Goal: Information Seeking & Learning: Learn about a topic

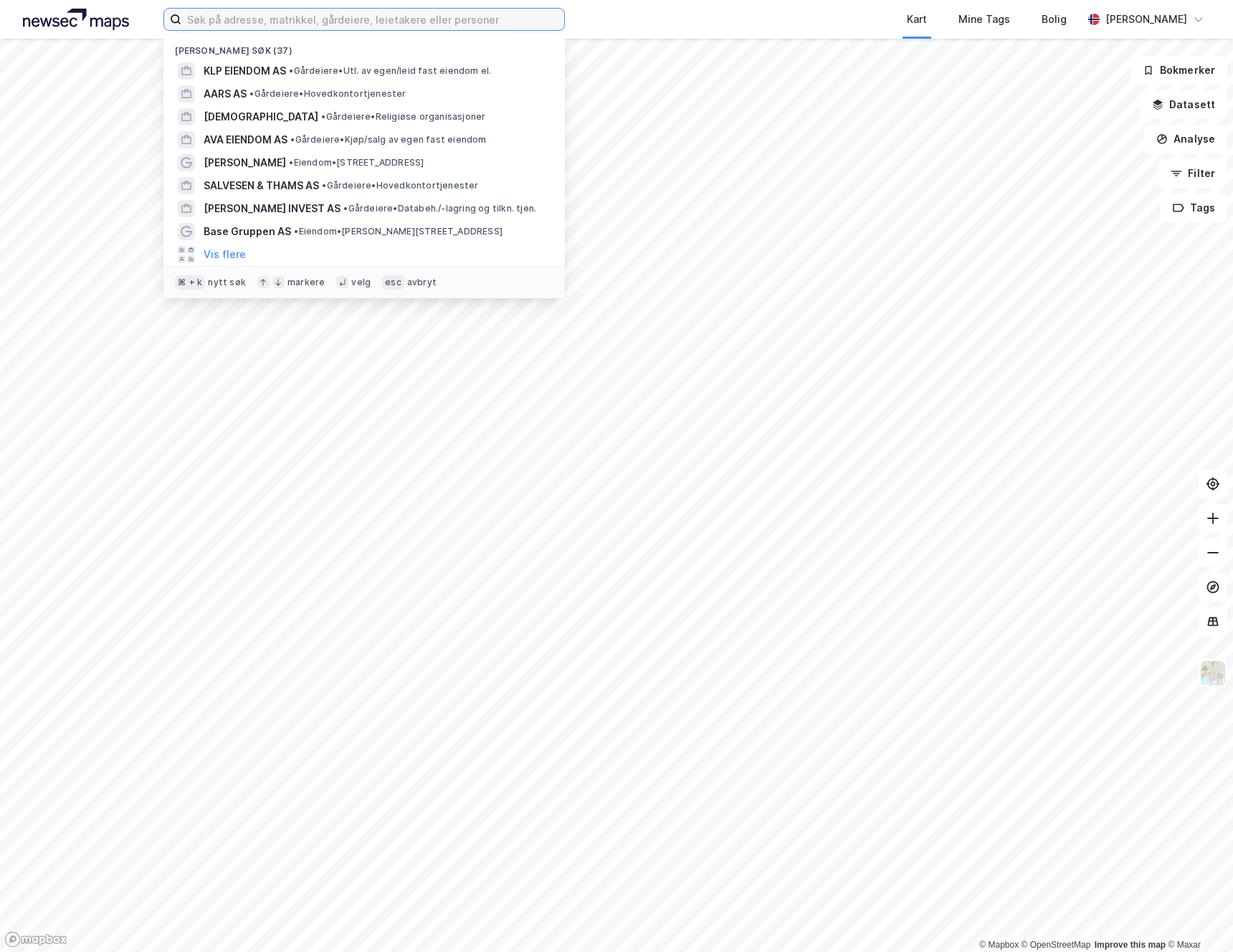
click at [349, 13] on input at bounding box center [373, 18] width 383 height 21
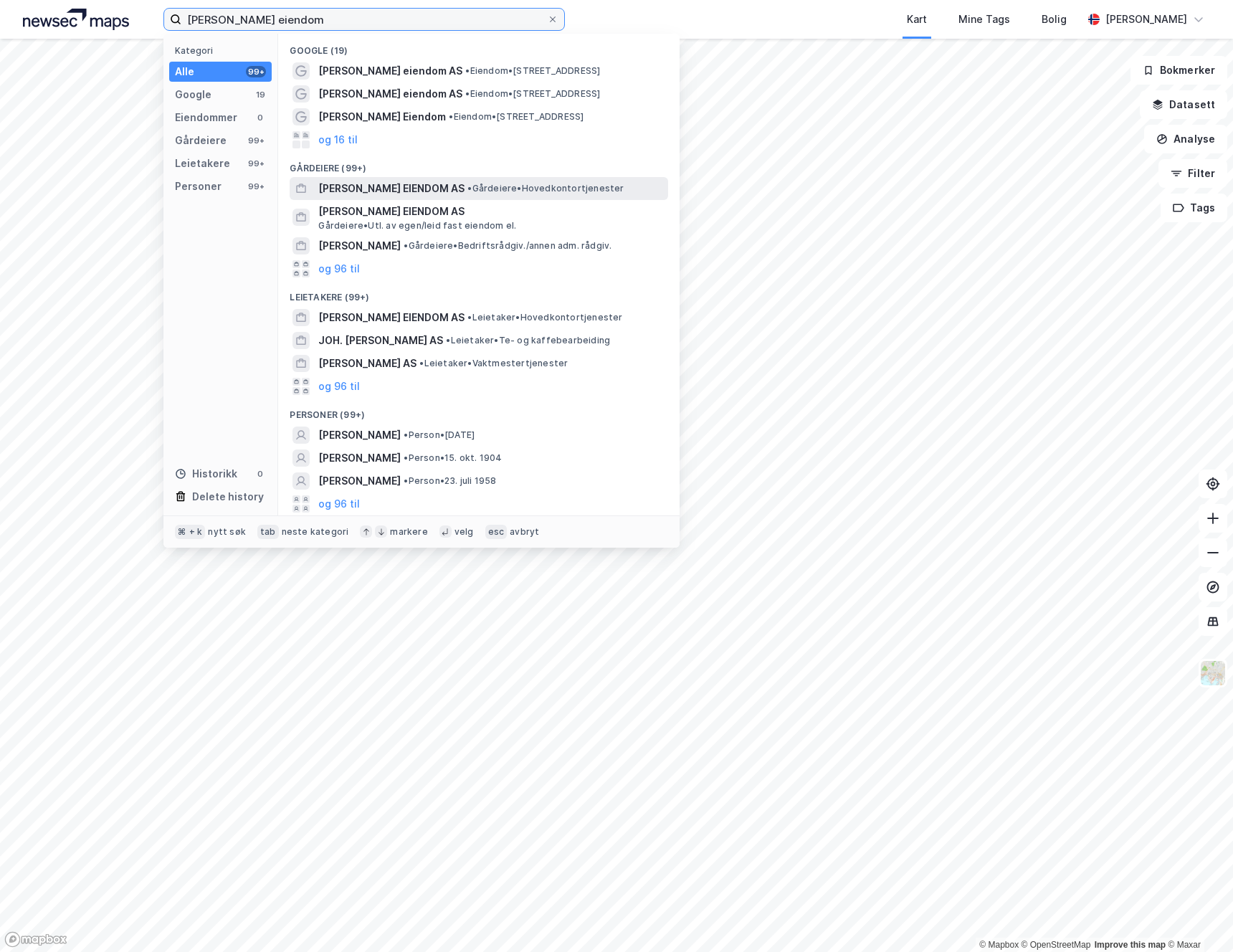
type input "joh johanson eiendom"
click at [407, 180] on span "[PERSON_NAME] EIENDOM AS" at bounding box center [391, 188] width 146 height 17
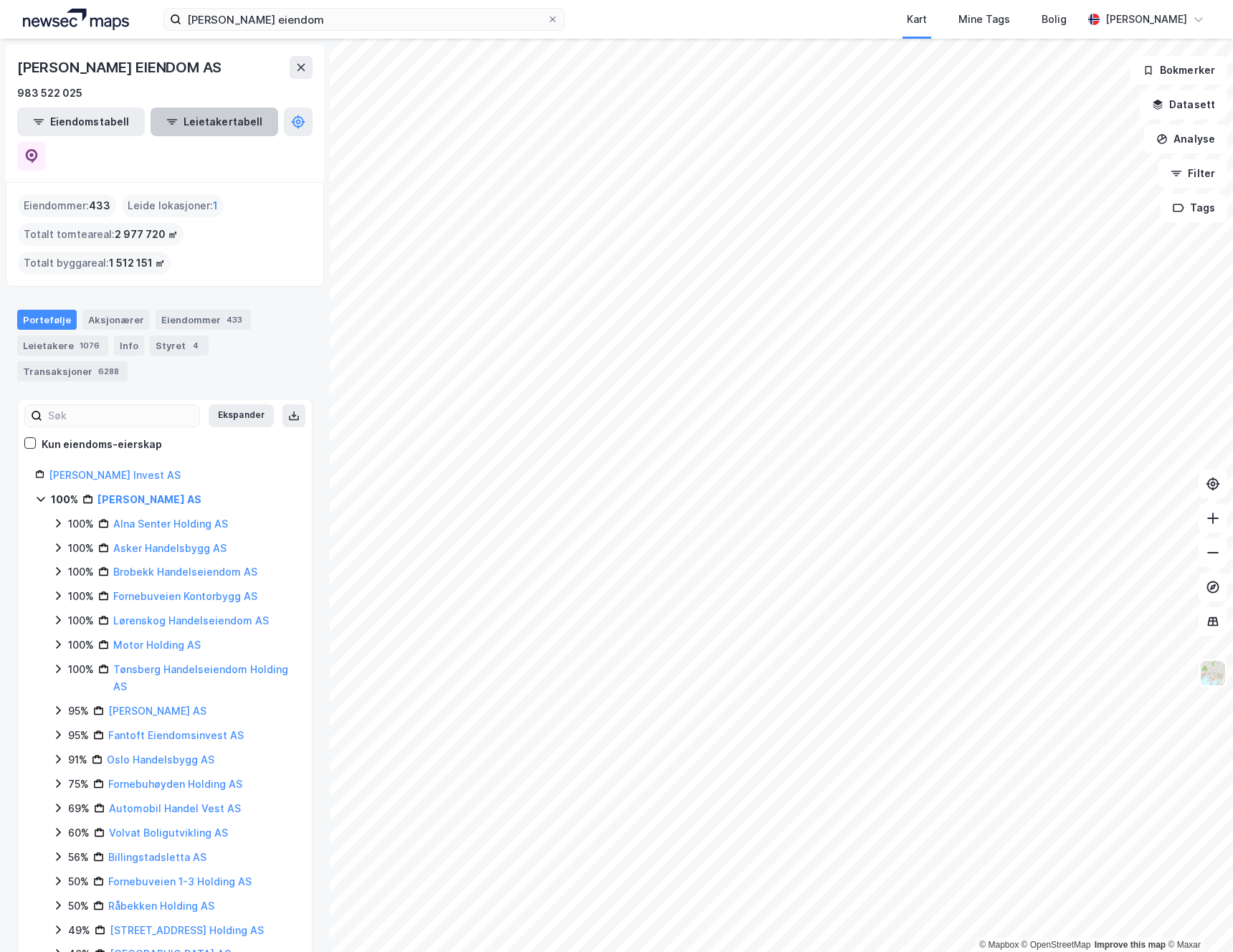
click at [190, 121] on button "Leietakertabell" at bounding box center [214, 122] width 128 height 29
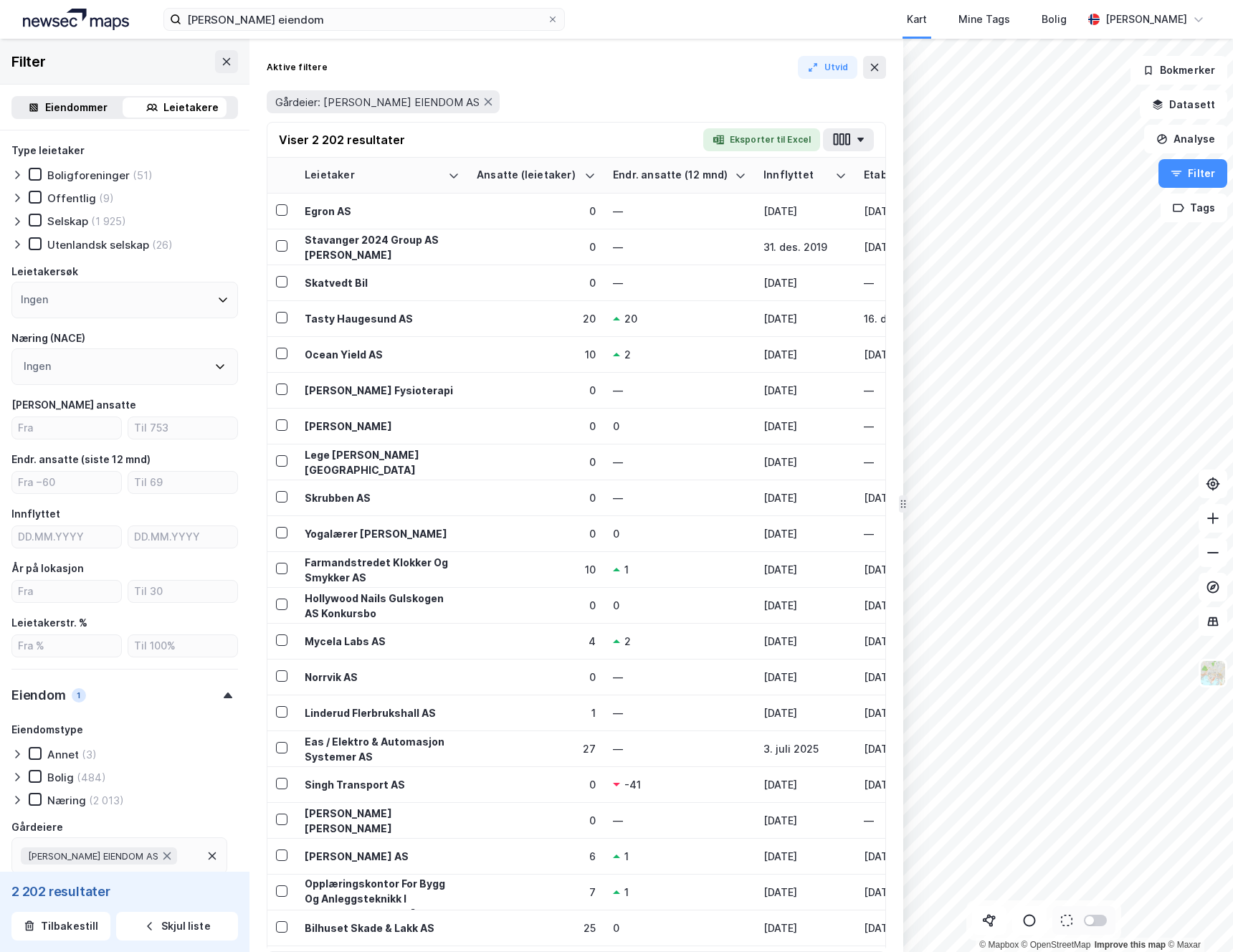
click at [76, 100] on div "Eiendommer" at bounding box center [76, 107] width 63 height 17
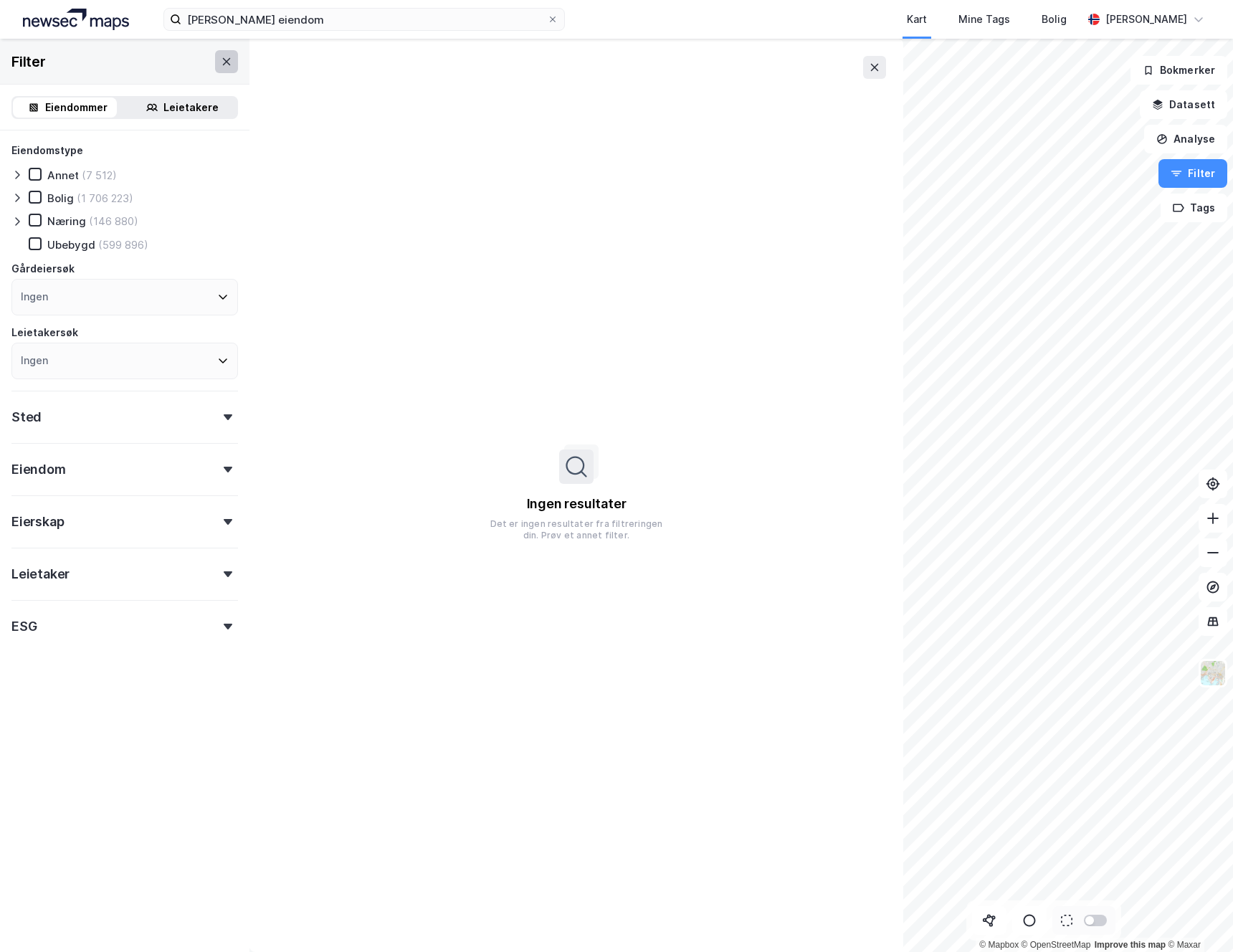
click at [223, 63] on icon at bounding box center [227, 61] width 8 height 7
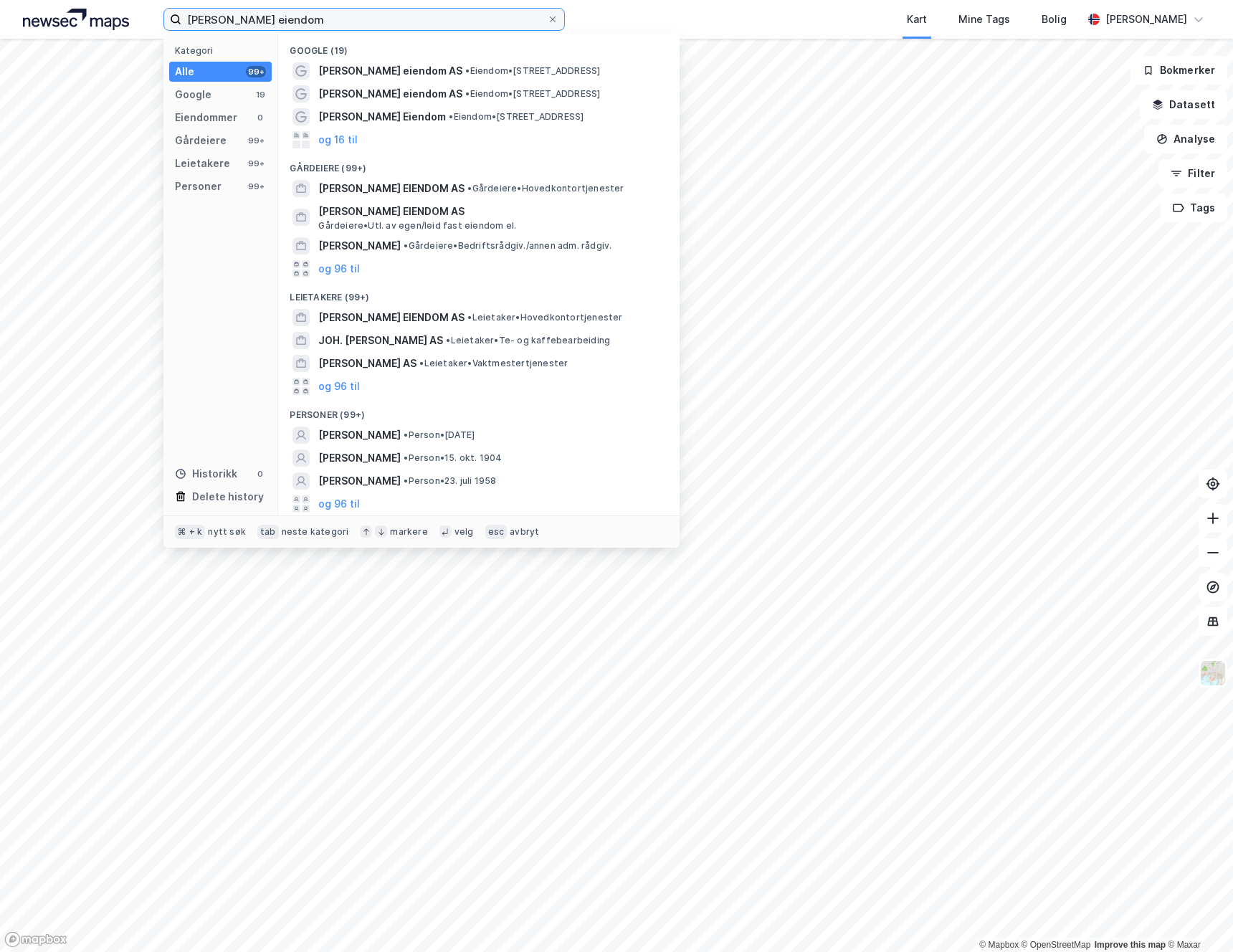
click at [314, 19] on input "joh johanson eiendom" at bounding box center [364, 18] width 366 height 21
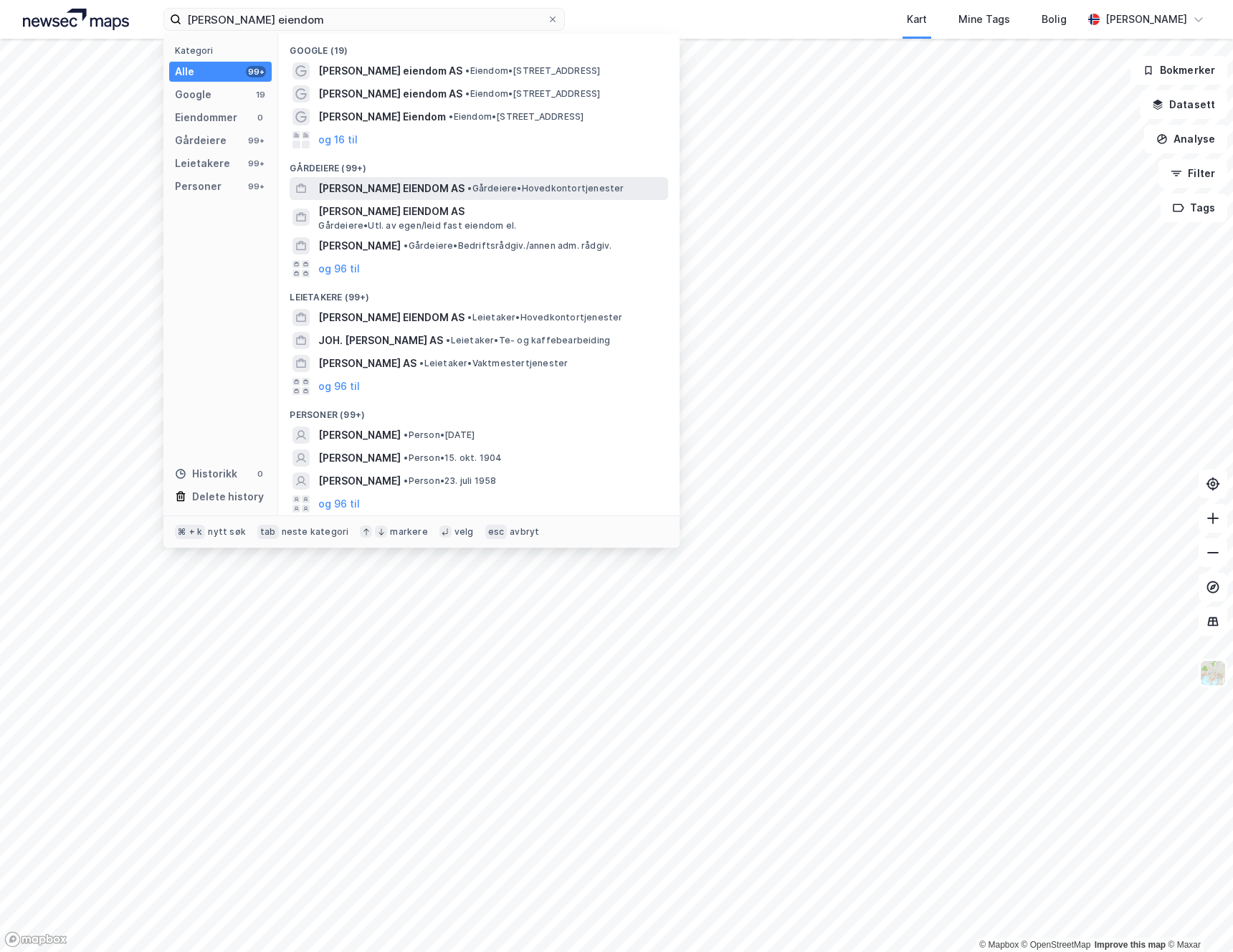
click at [372, 186] on span "[PERSON_NAME] EIENDOM AS" at bounding box center [391, 188] width 146 height 17
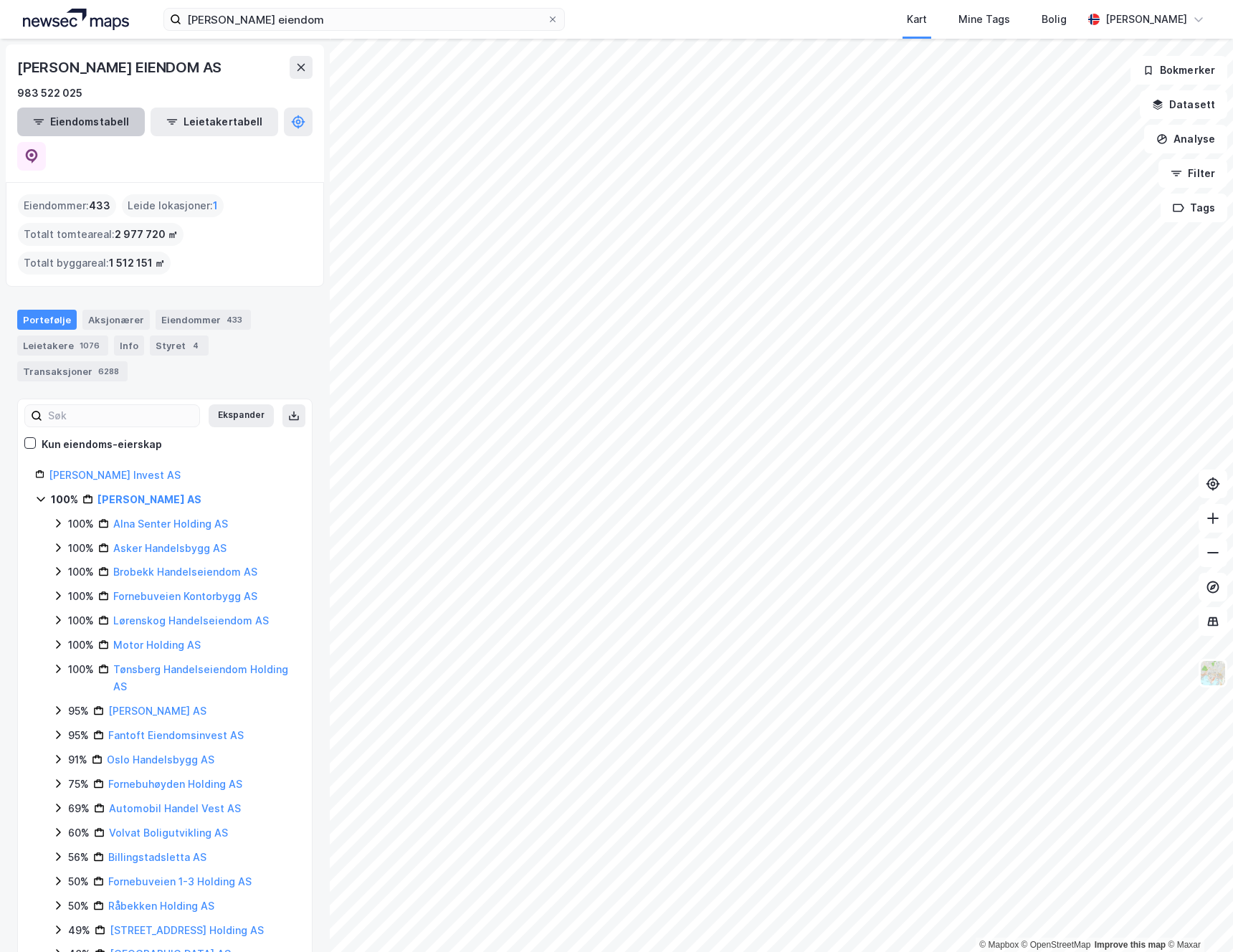
click at [87, 122] on button "Eiendomstabell" at bounding box center [81, 122] width 128 height 29
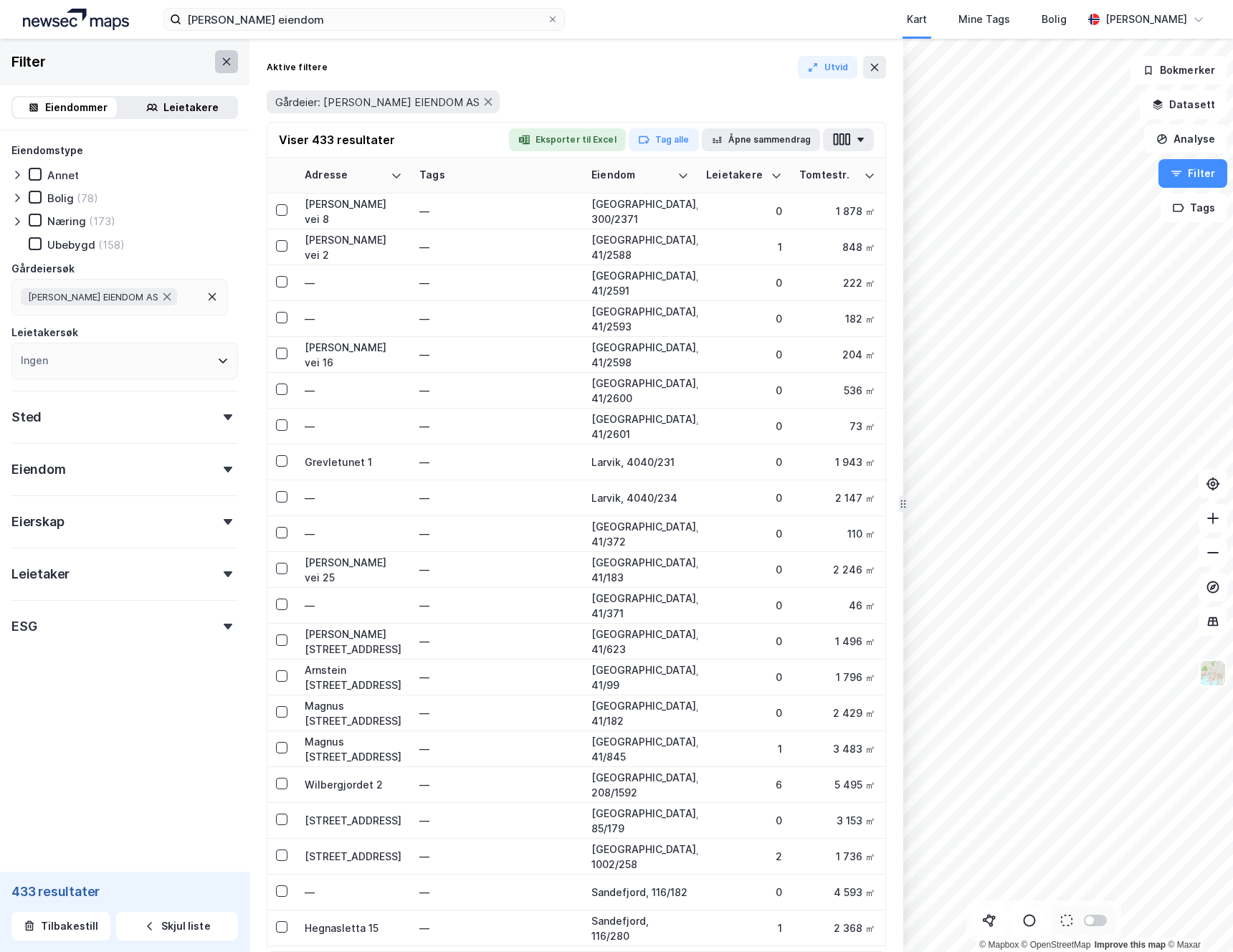
click at [215, 67] on button at bounding box center [227, 61] width 23 height 23
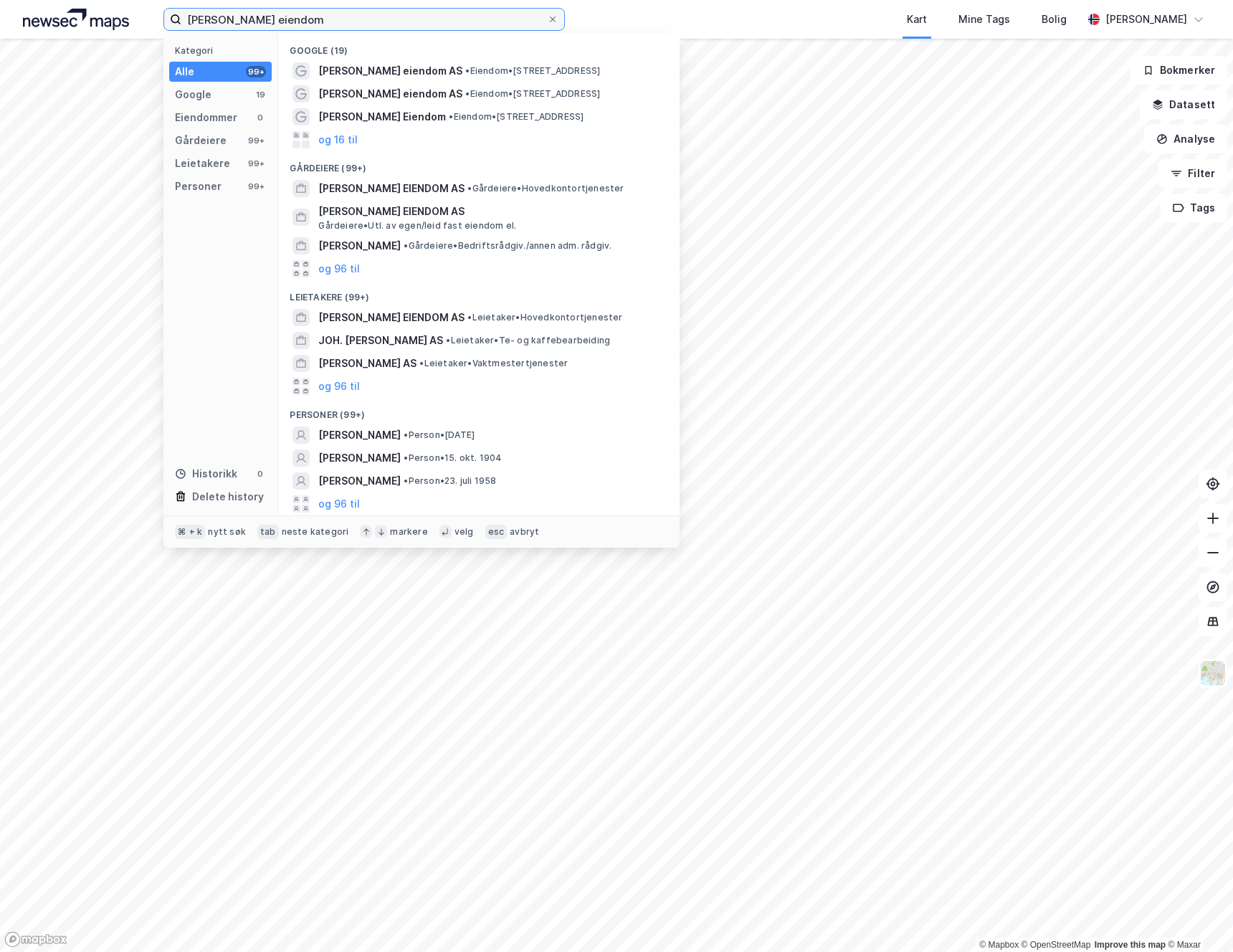
click at [311, 21] on input "joh johanson eiendom" at bounding box center [364, 18] width 366 height 21
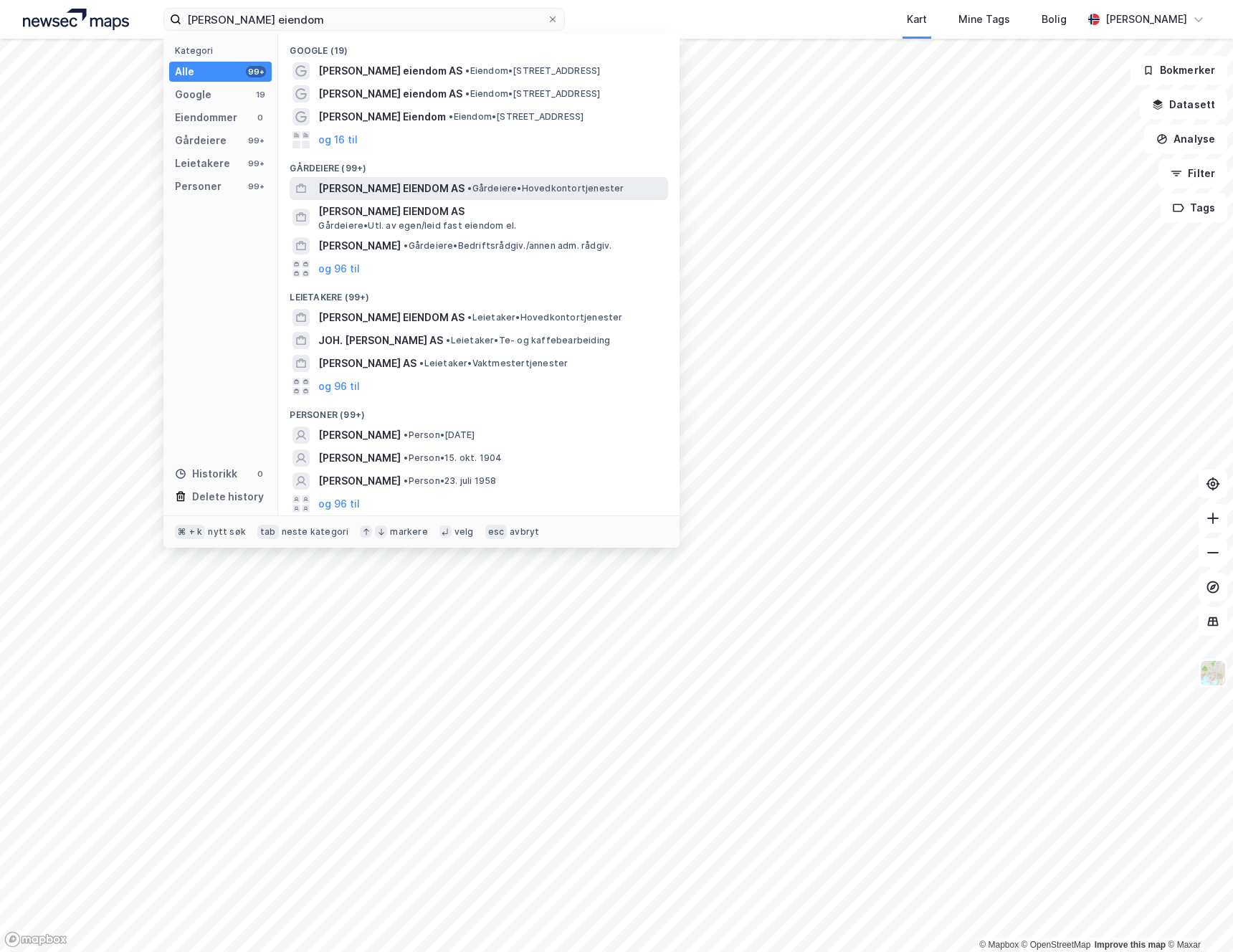
click at [390, 189] on span "[PERSON_NAME] EIENDOM AS" at bounding box center [391, 188] width 146 height 17
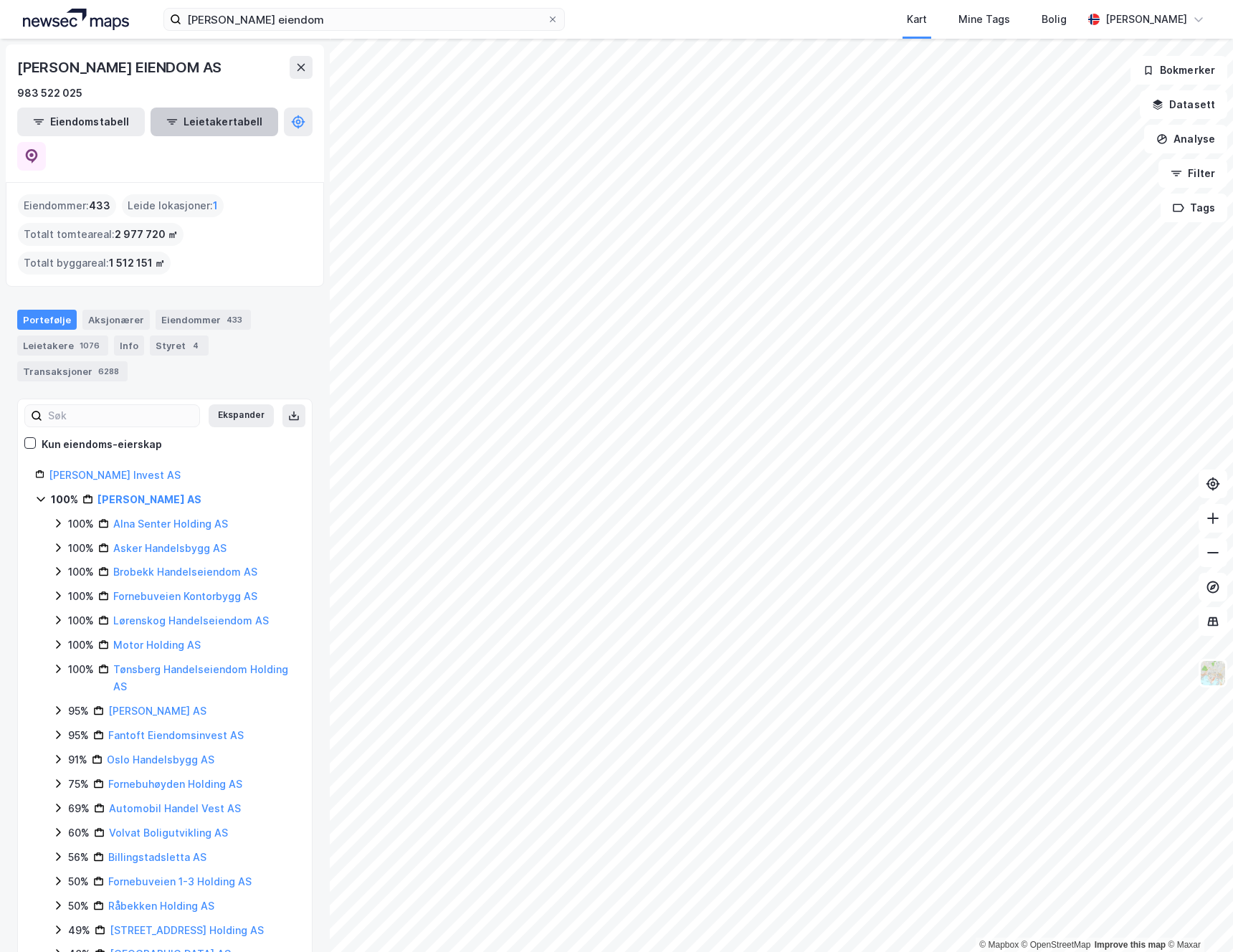
click at [169, 123] on button "Leietakertabell" at bounding box center [214, 122] width 128 height 29
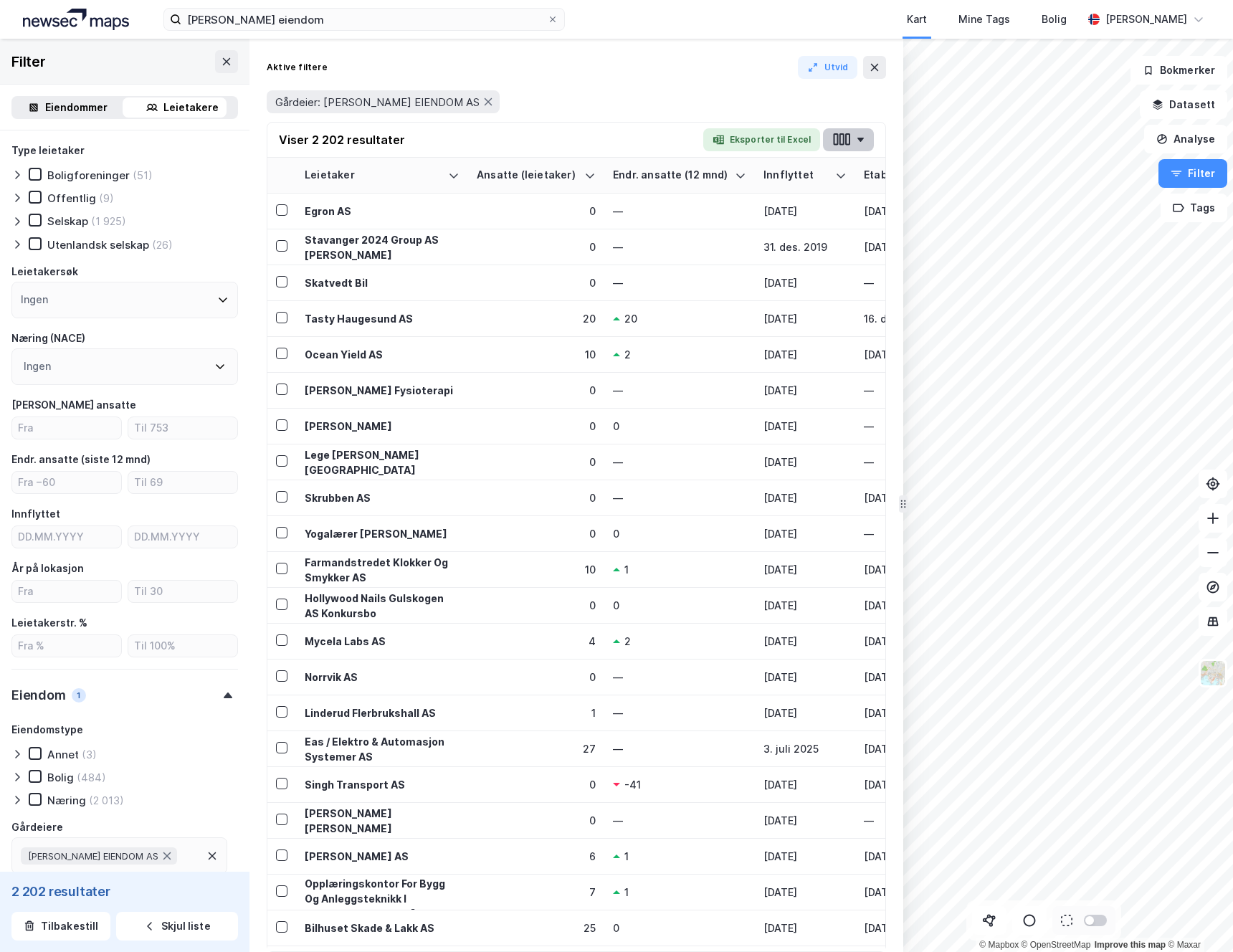
click at [855, 141] on button "button" at bounding box center [848, 139] width 51 height 23
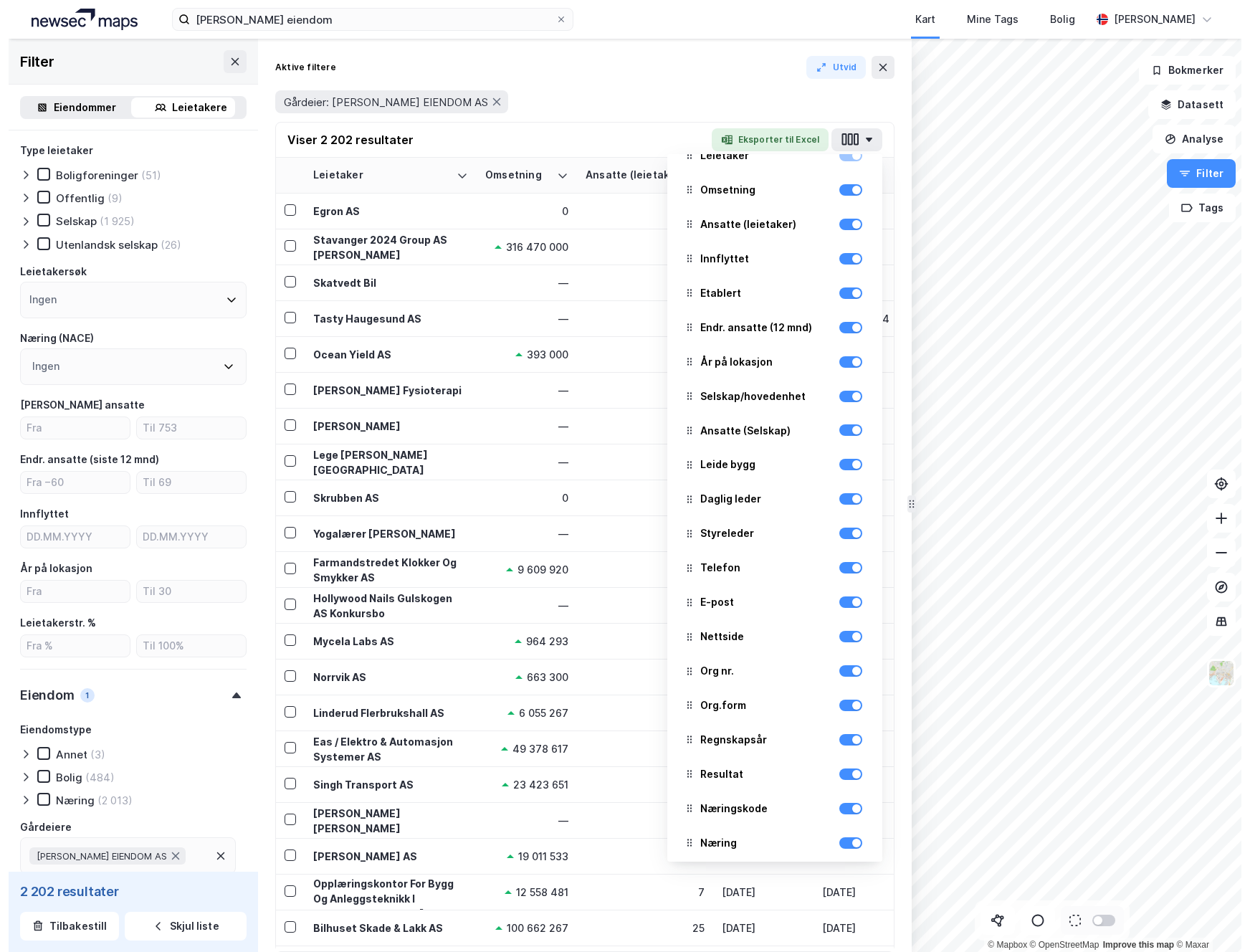
scroll to position [30, 0]
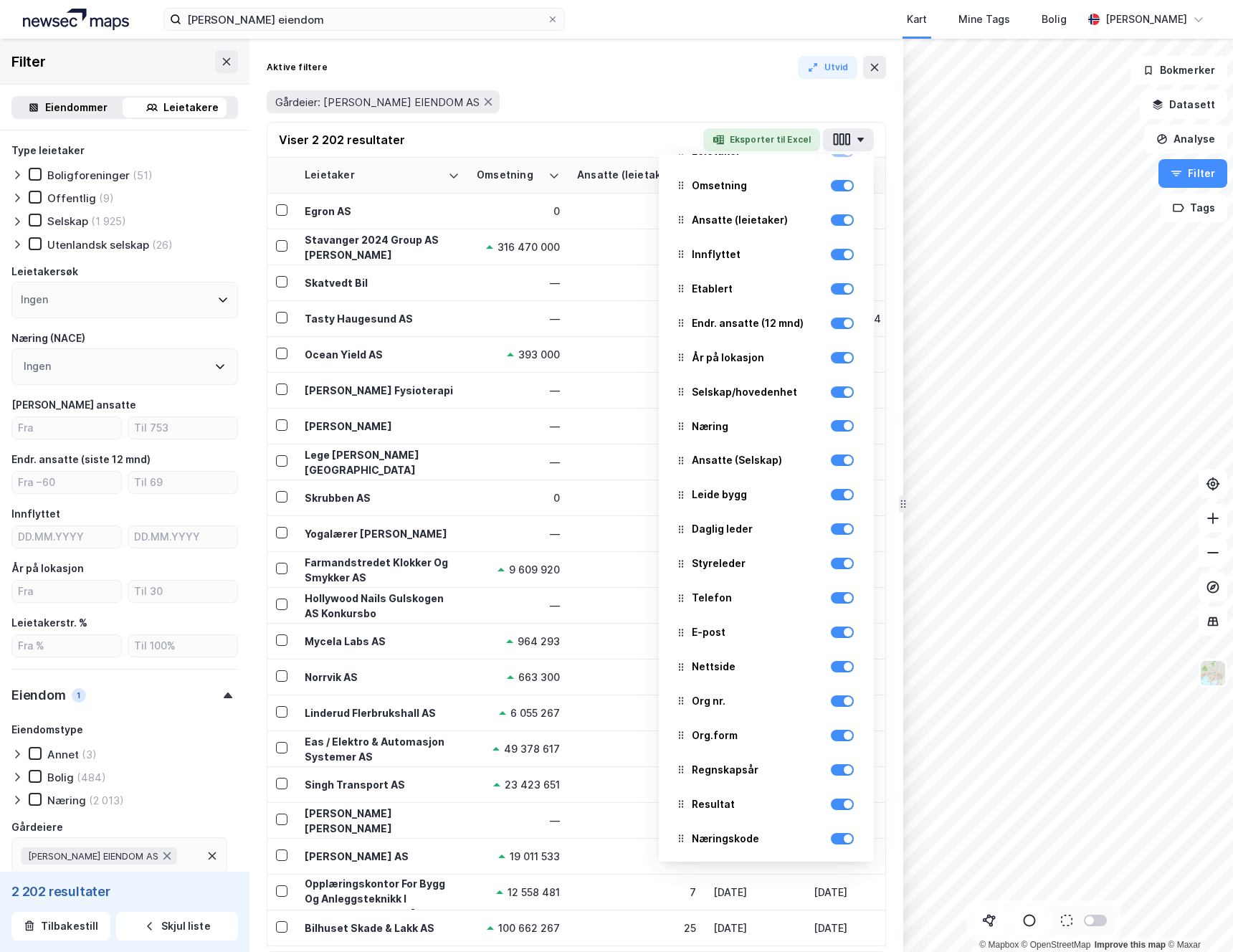
click at [611, 67] on div "Aktive filtere Utvid" at bounding box center [576, 67] width 620 height 23
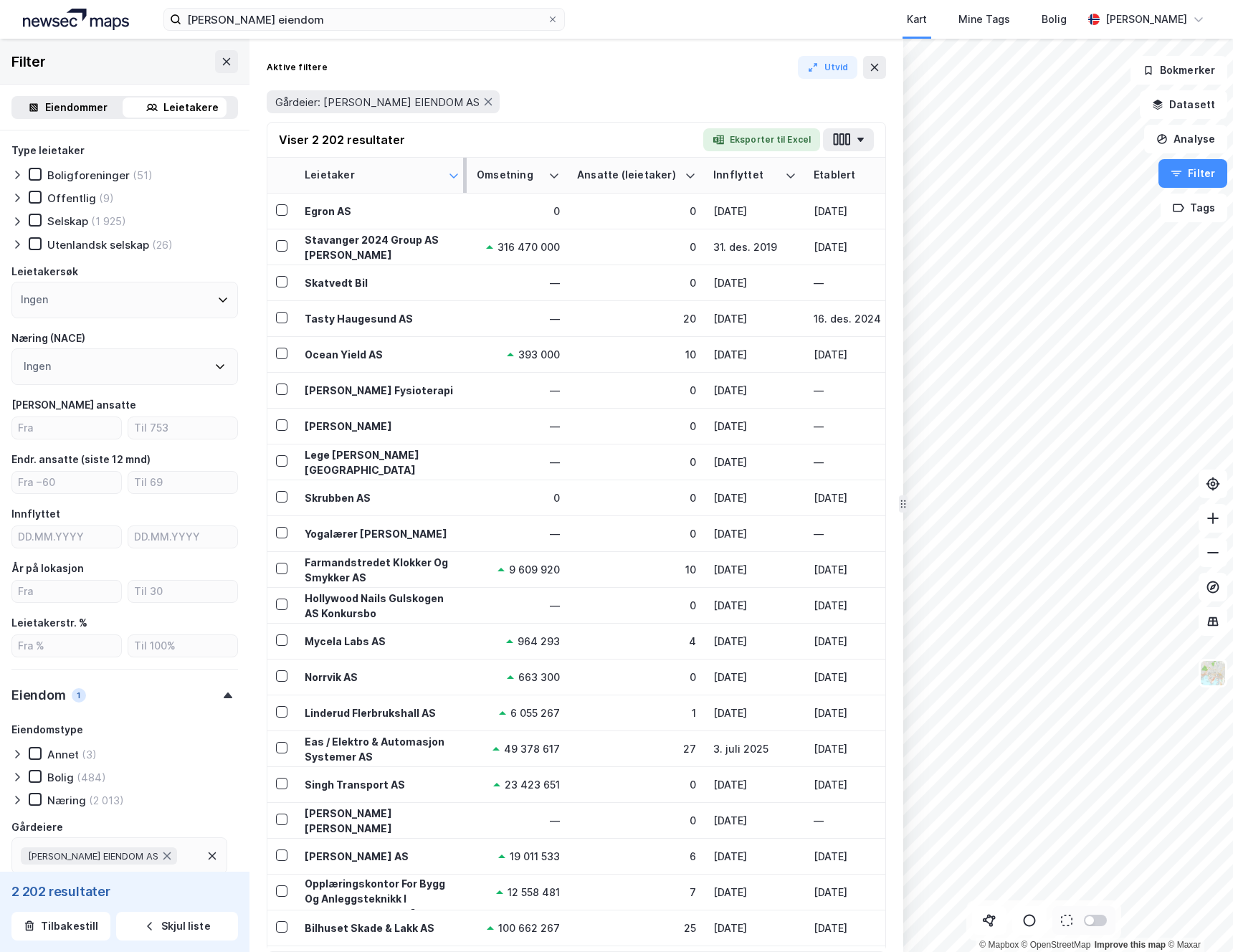
click at [448, 177] on icon at bounding box center [454, 176] width 11 height 11
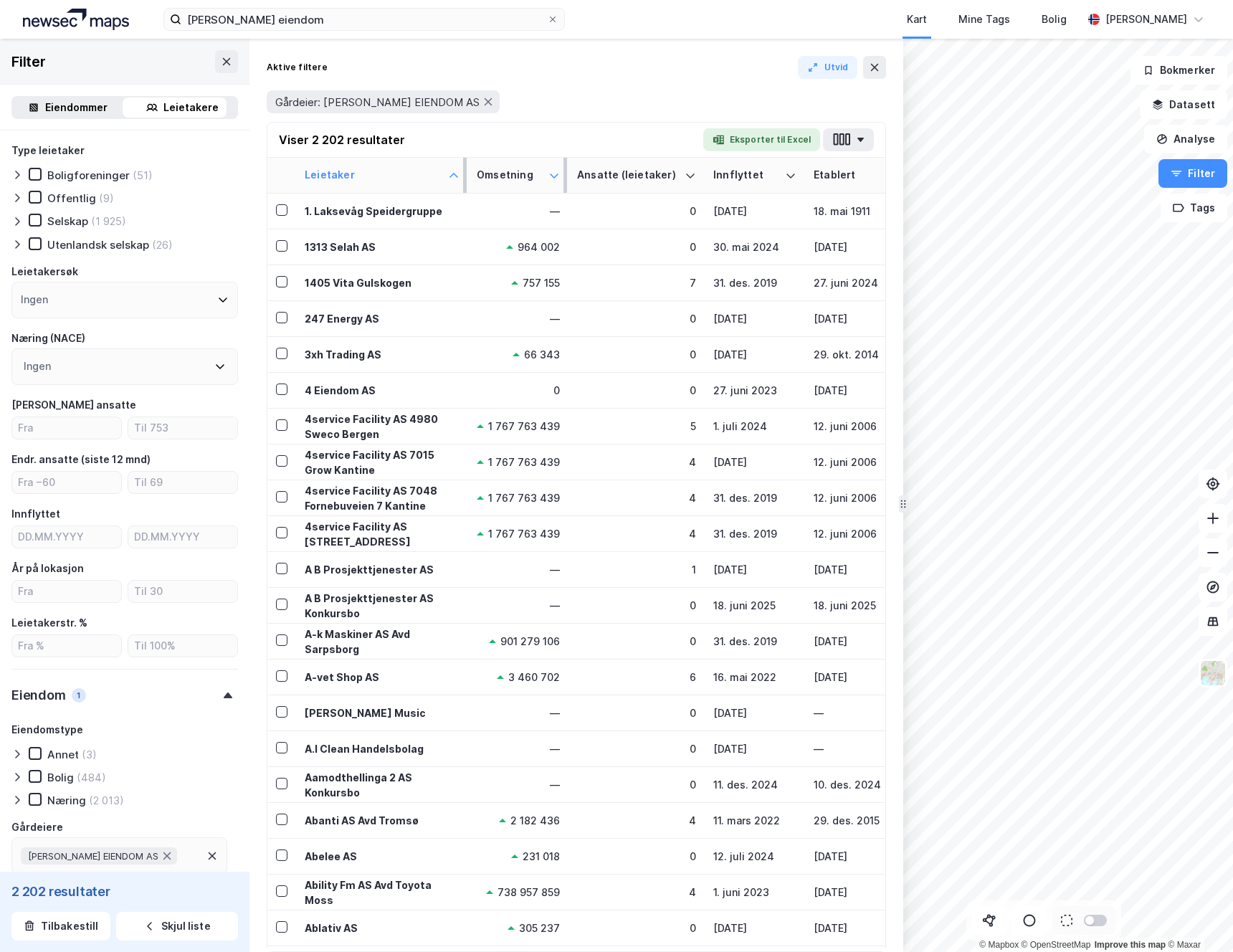
click at [554, 179] on icon at bounding box center [554, 176] width 11 height 11
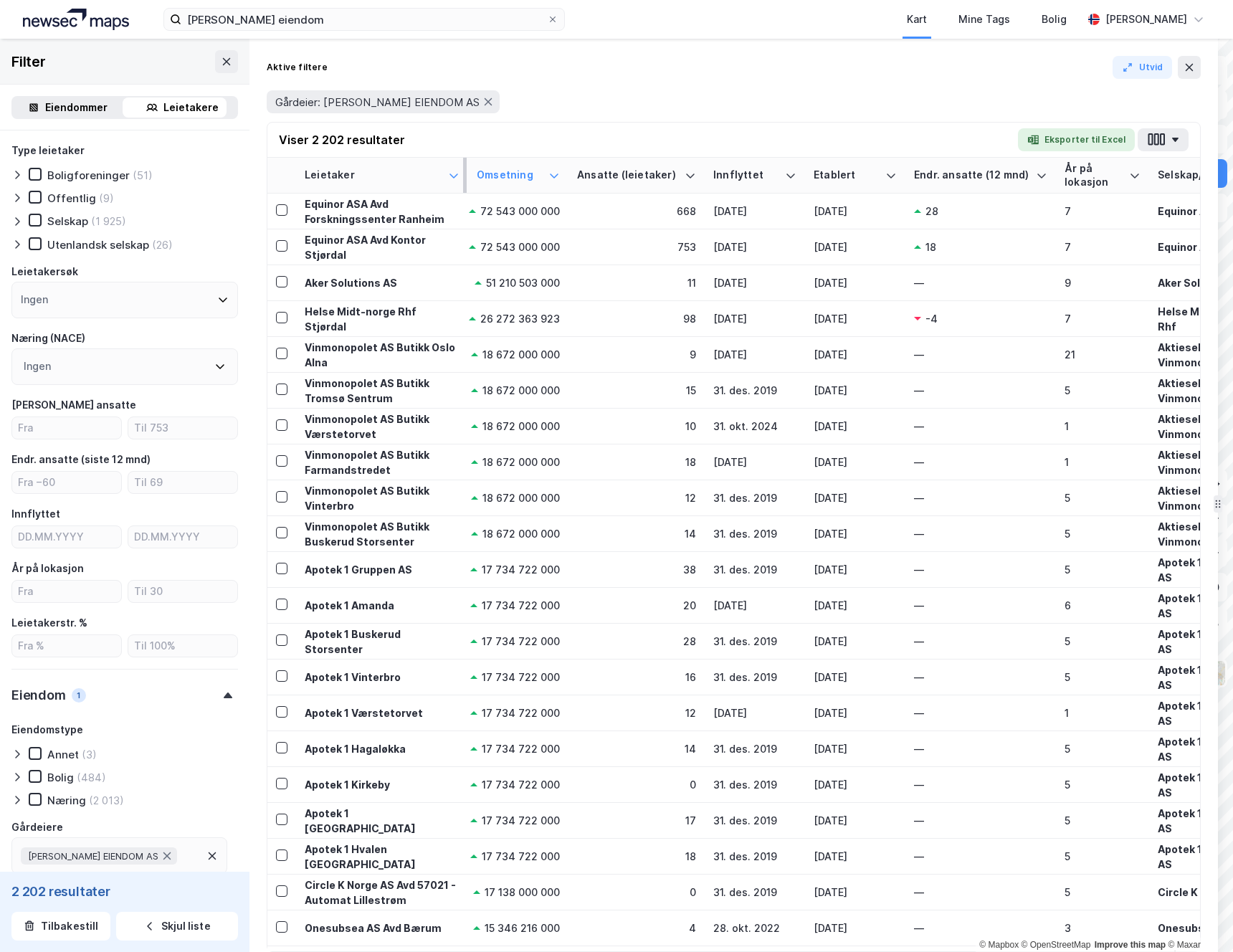
drag, startPoint x: 900, startPoint y: 334, endPoint x: 1215, endPoint y: 340, distance: 315.1
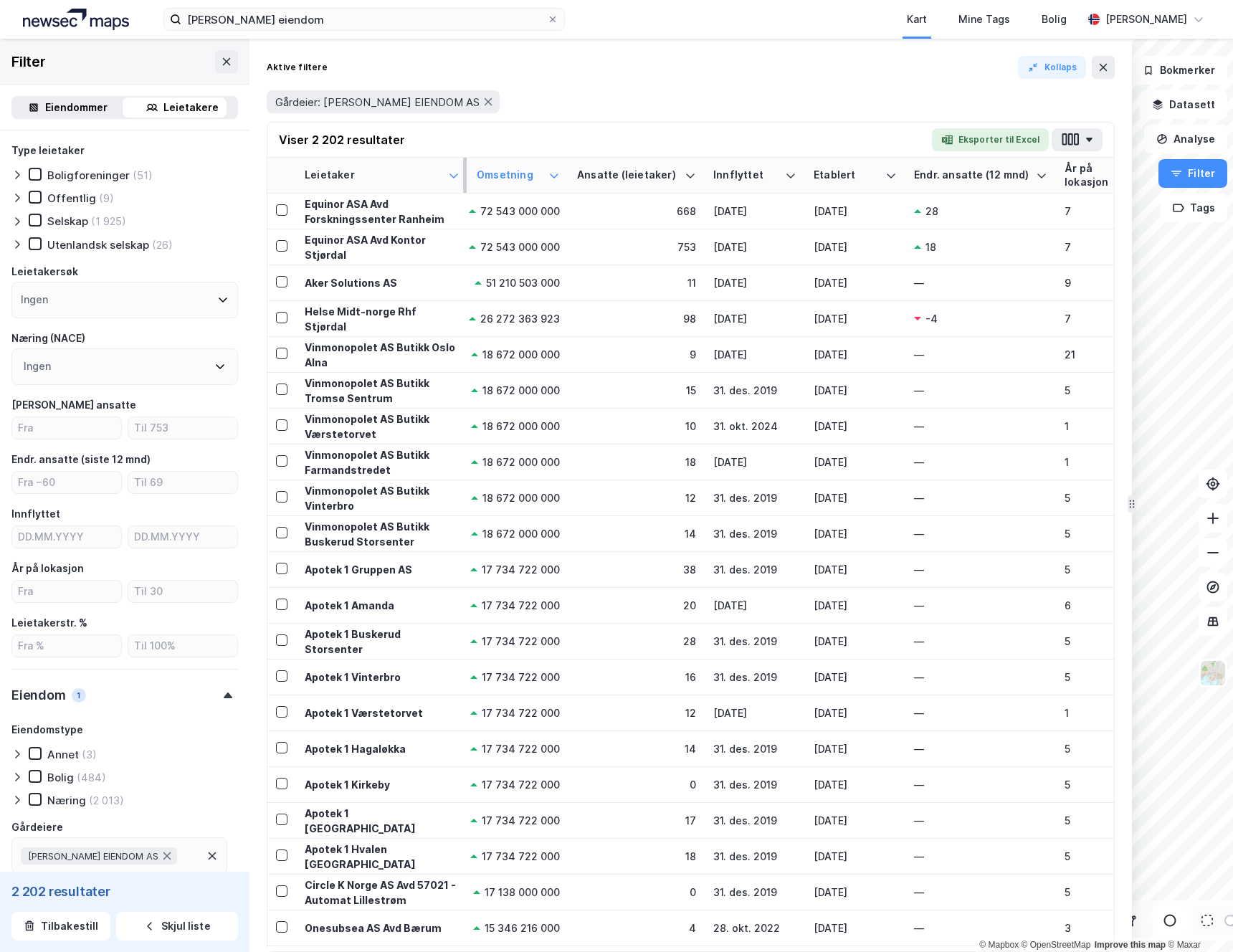
drag, startPoint x: 1229, startPoint y: 465, endPoint x: 1128, endPoint y: 468, distance: 101.0
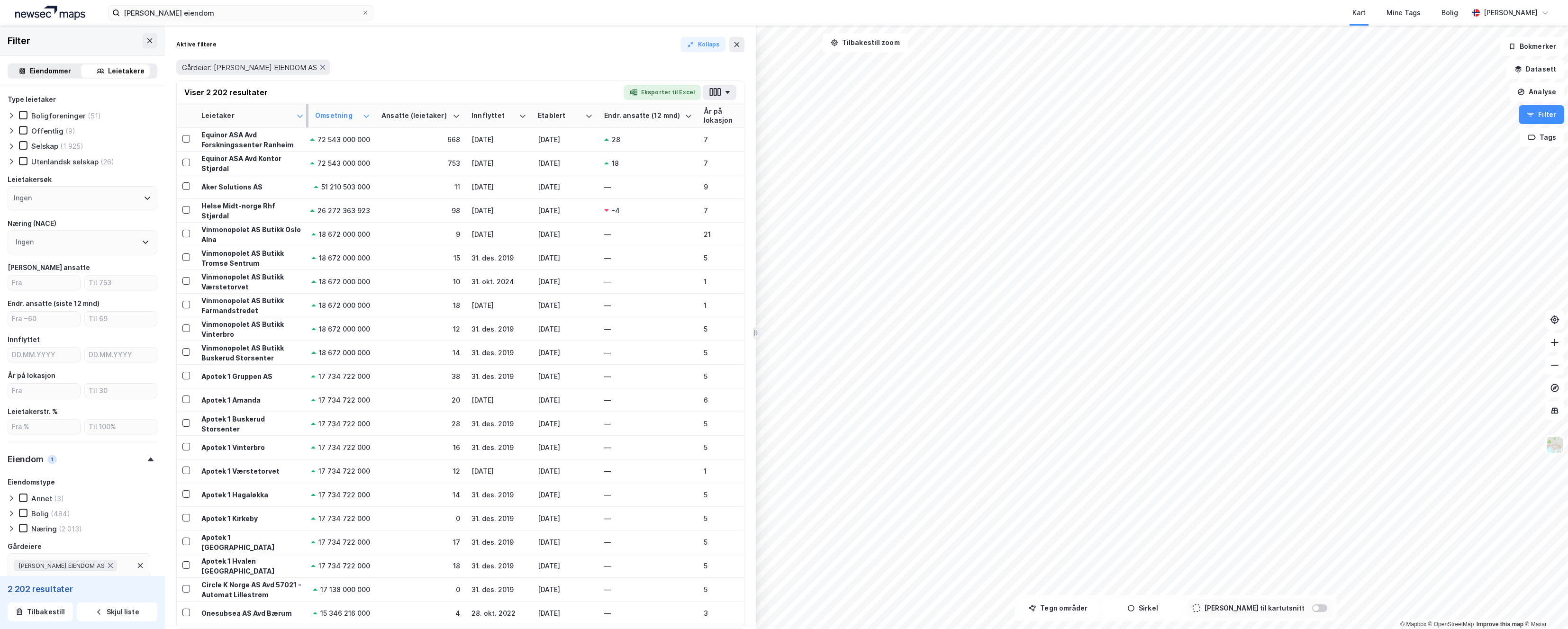
drag, startPoint x: 814, startPoint y: 335, endPoint x: 755, endPoint y: 313, distance: 63.0
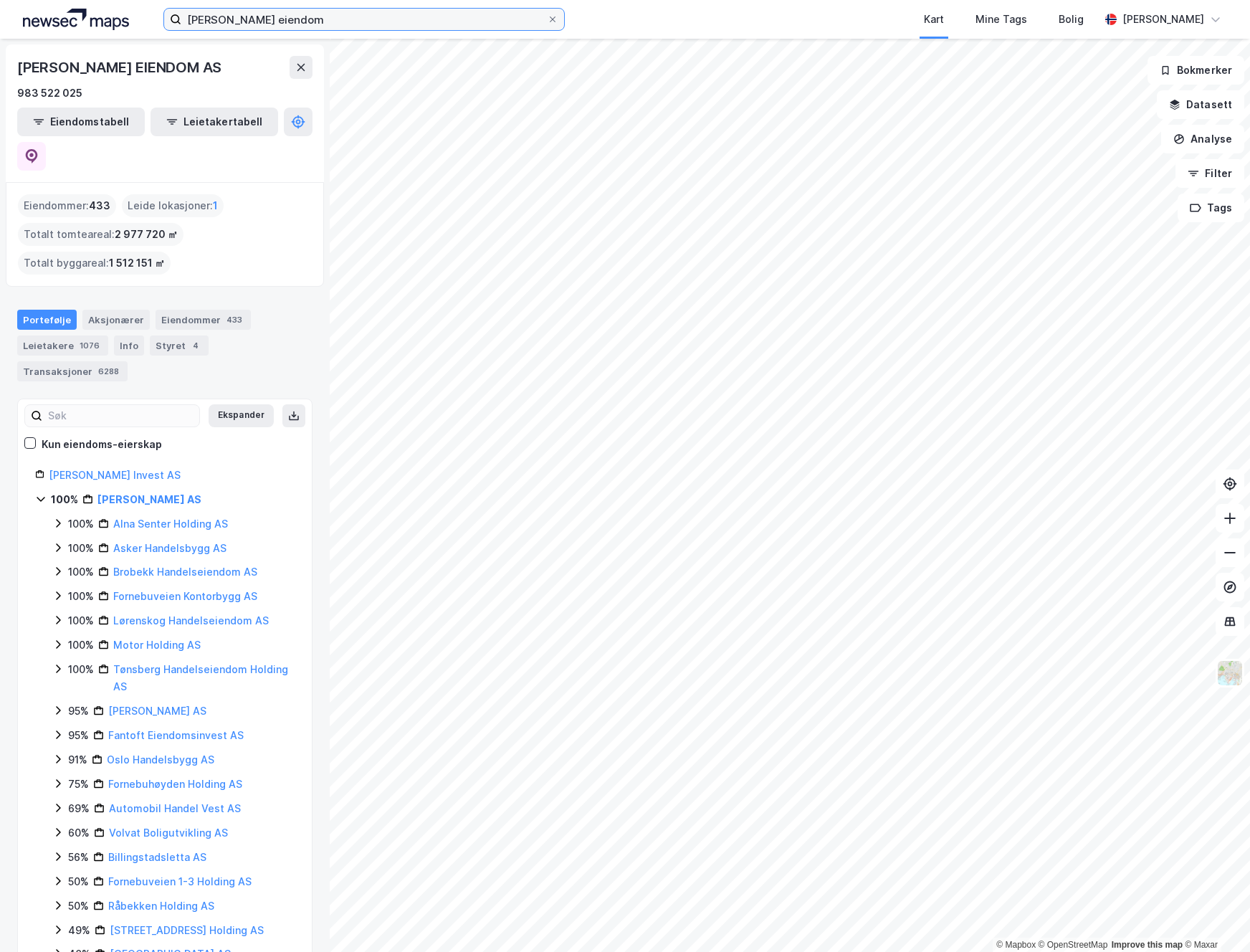
click at [344, 21] on input "joh johanson eiendom" at bounding box center [364, 18] width 365 height 21
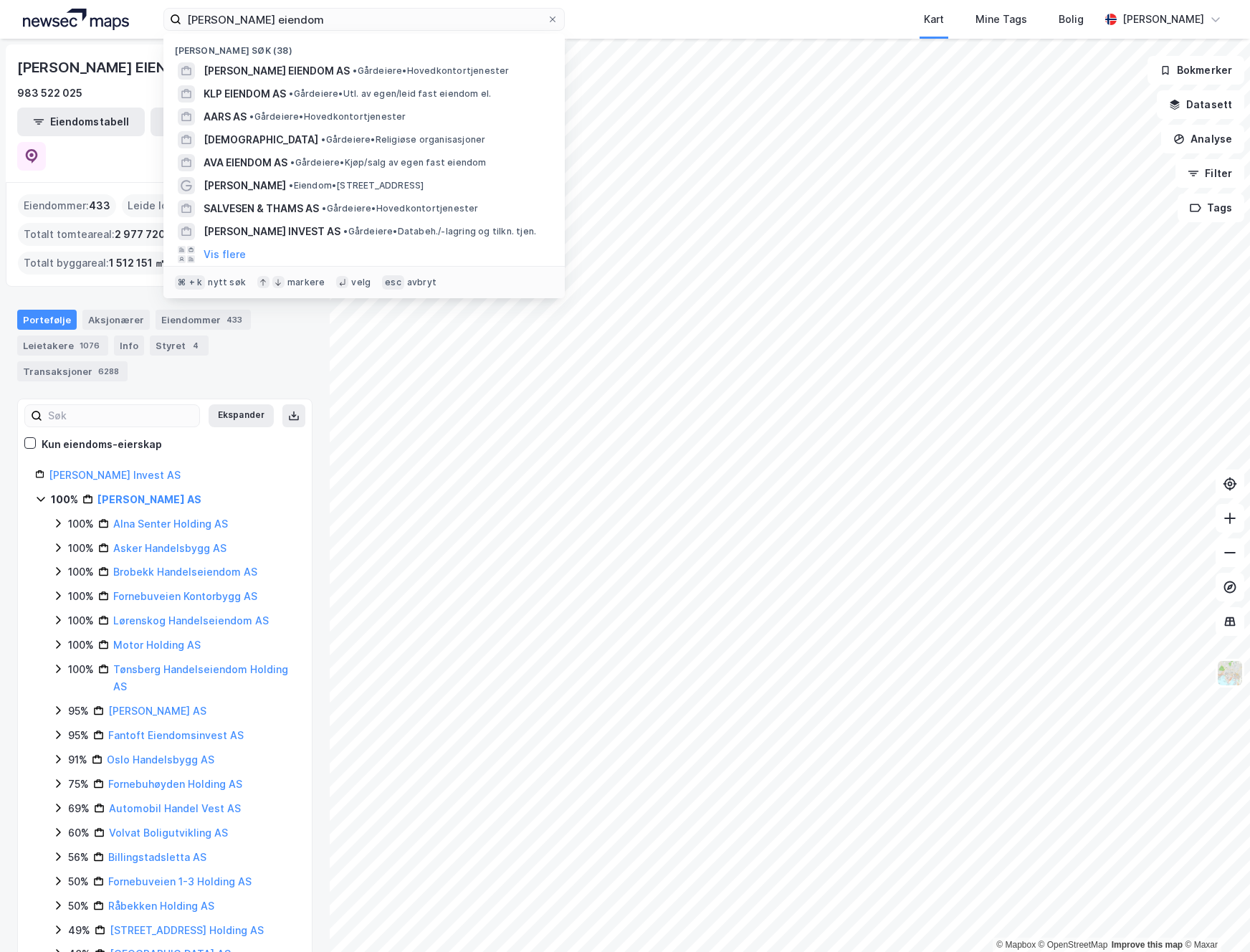
click at [12, 52] on div "JOH JOHANNSON EIENDOM AS 983 522 025 Eiendomstabell Leietakertabell" at bounding box center [165, 112] width 318 height 137
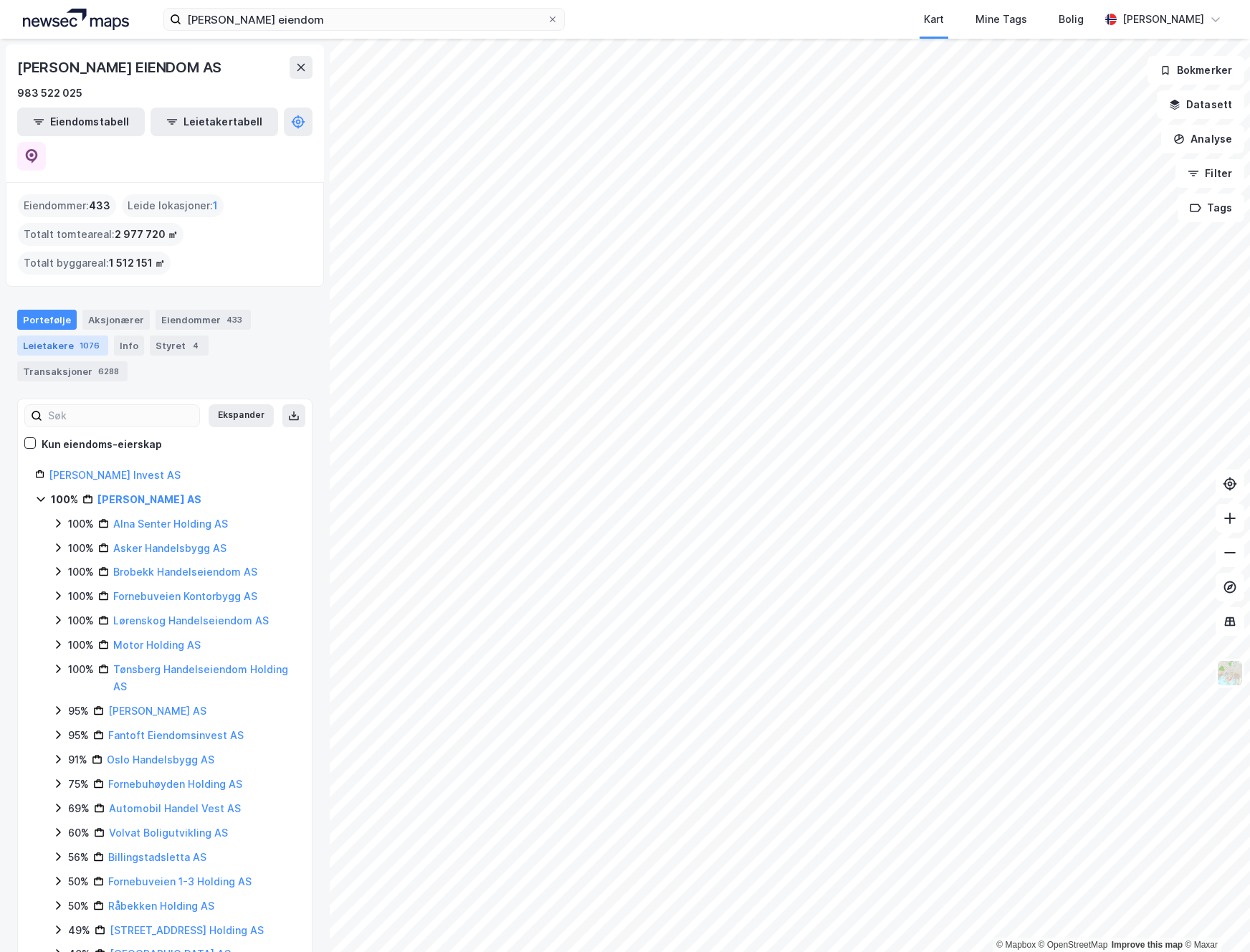
click at [76, 338] on div "1076" at bounding box center [89, 345] width 26 height 15
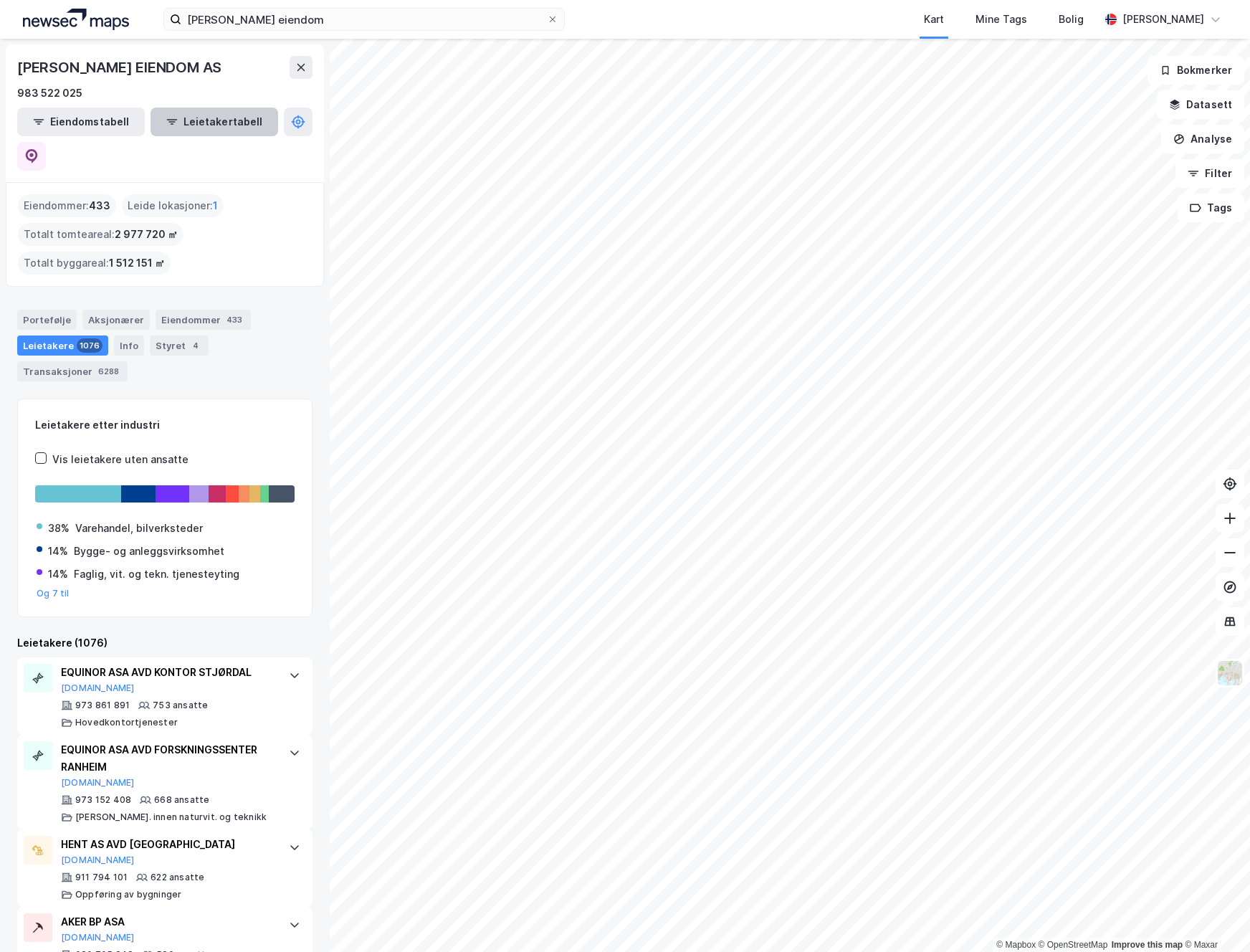
click at [179, 131] on button "Leietakertabell" at bounding box center [214, 122] width 128 height 29
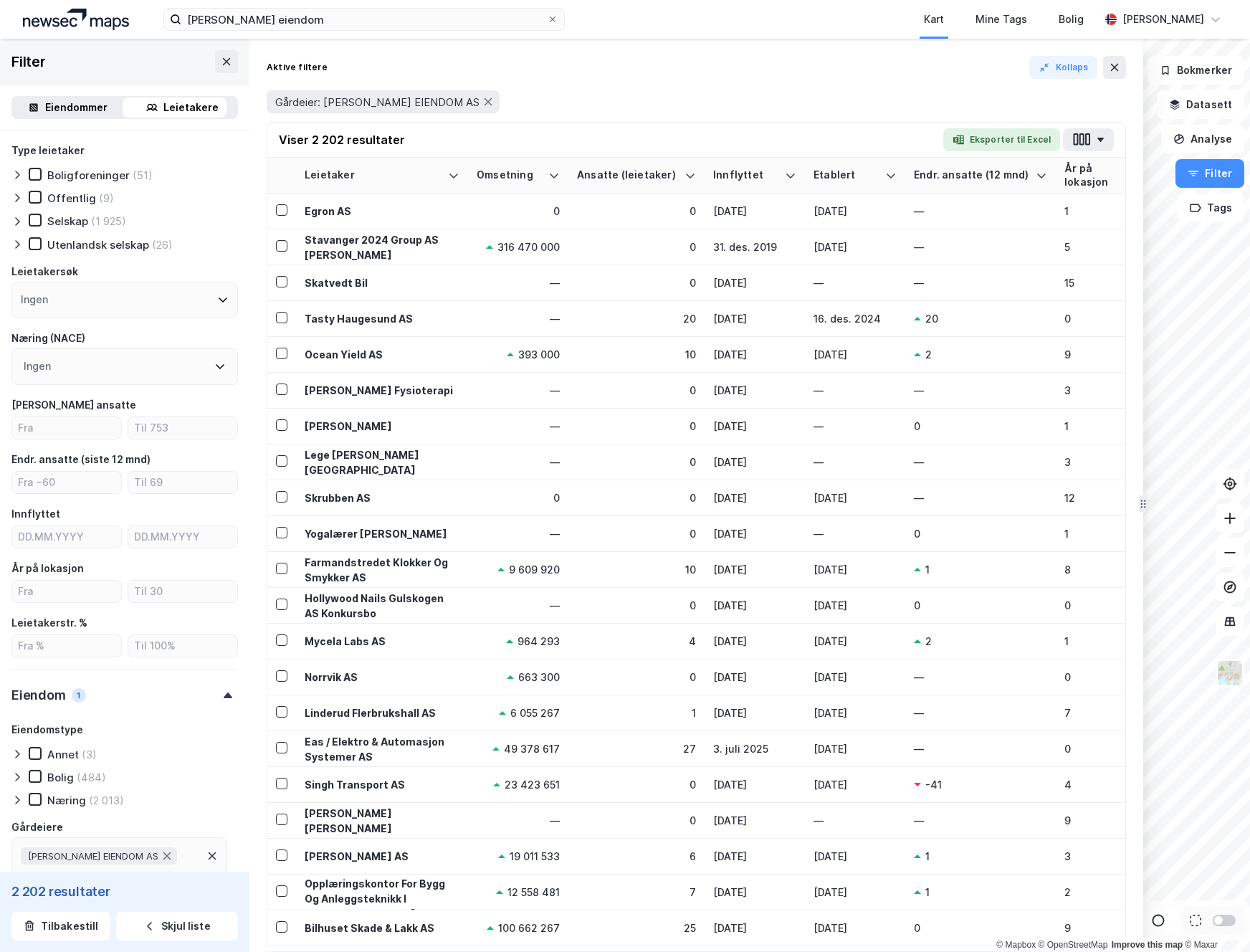
click at [70, 109] on div "Eiendommer" at bounding box center [76, 107] width 63 height 17
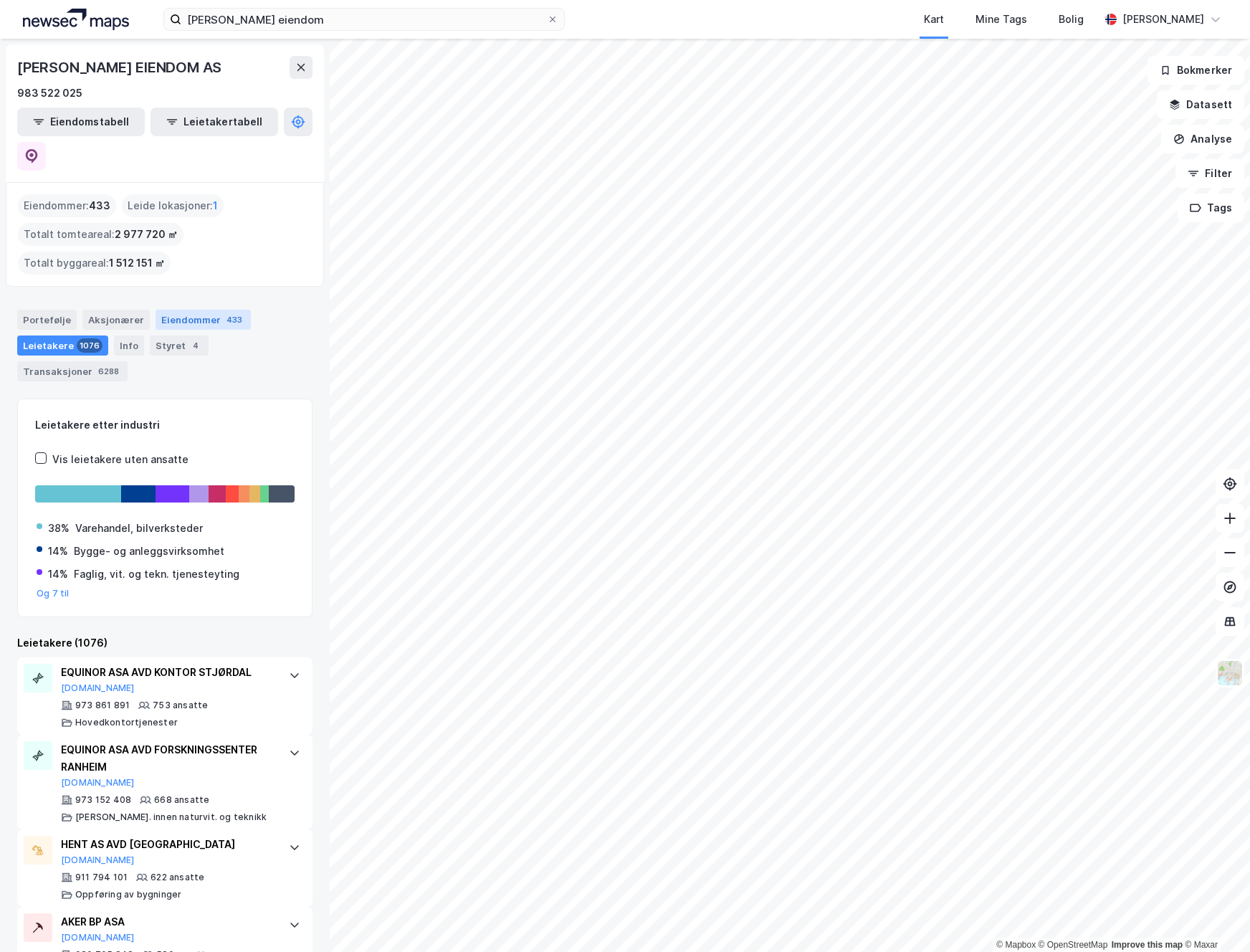
click at [196, 309] on div "Eiendommer 433" at bounding box center [203, 319] width 96 height 20
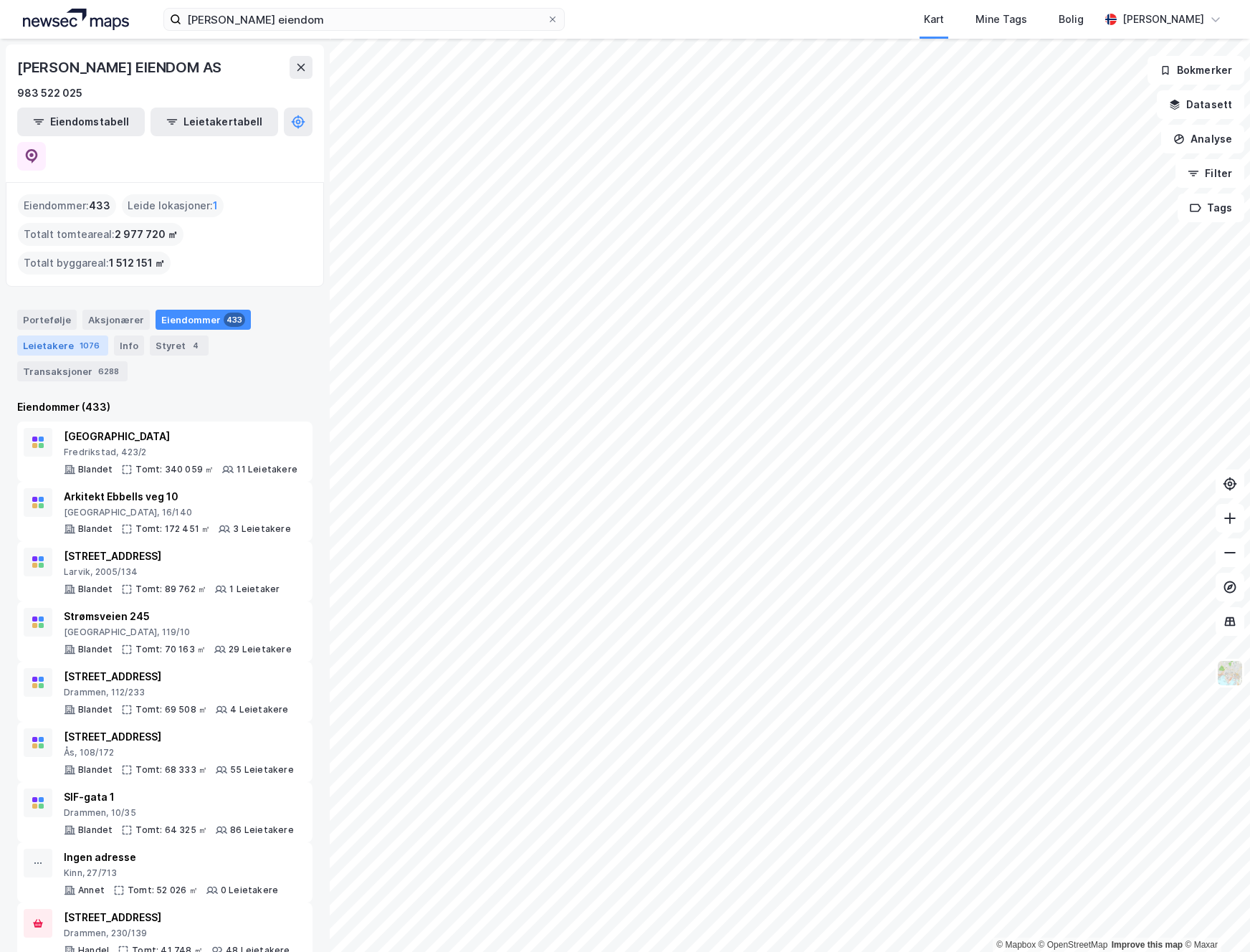
click at [76, 338] on div "1076" at bounding box center [89, 345] width 26 height 15
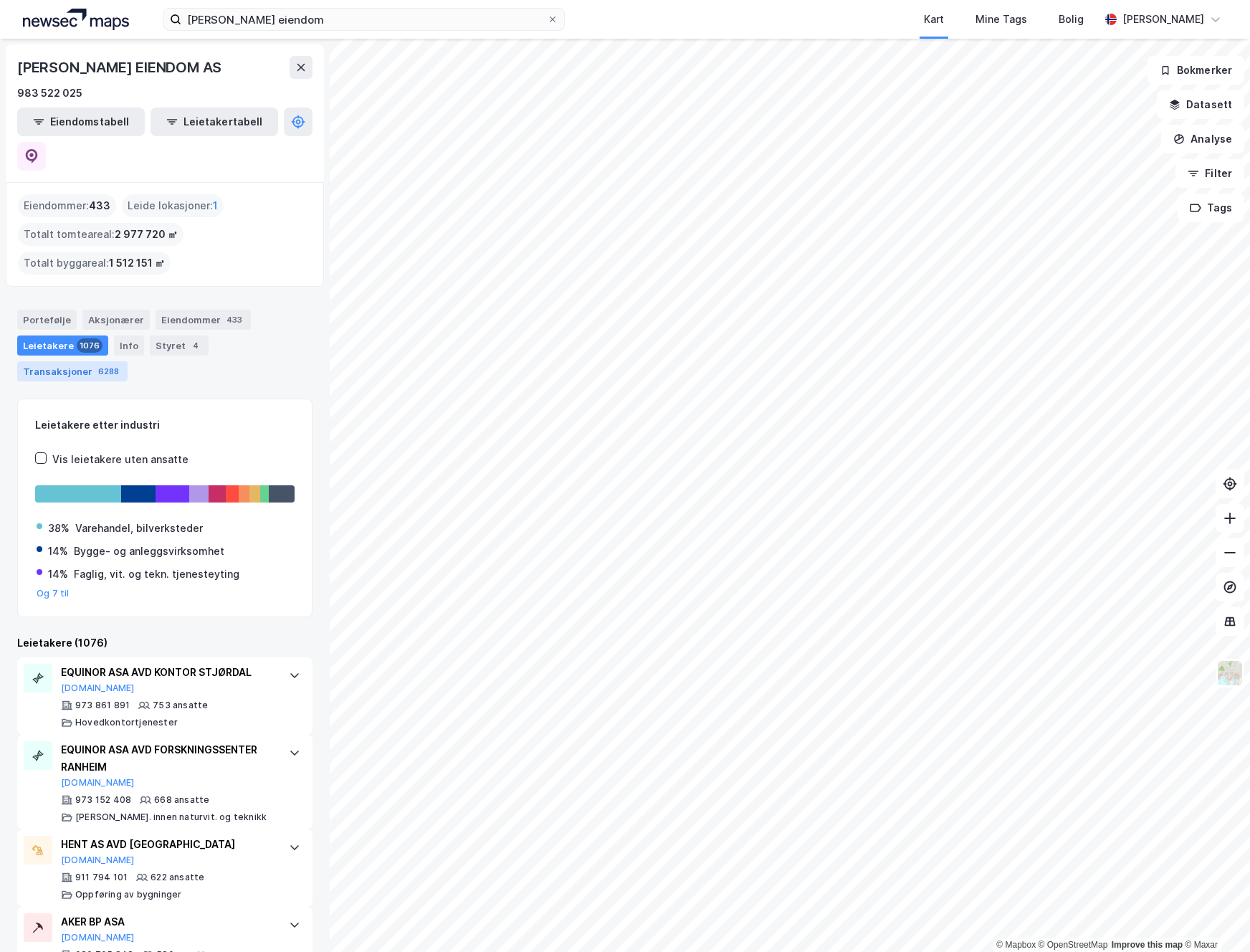
click at [75, 361] on div "Transaksjoner 6288" at bounding box center [73, 371] width 110 height 20
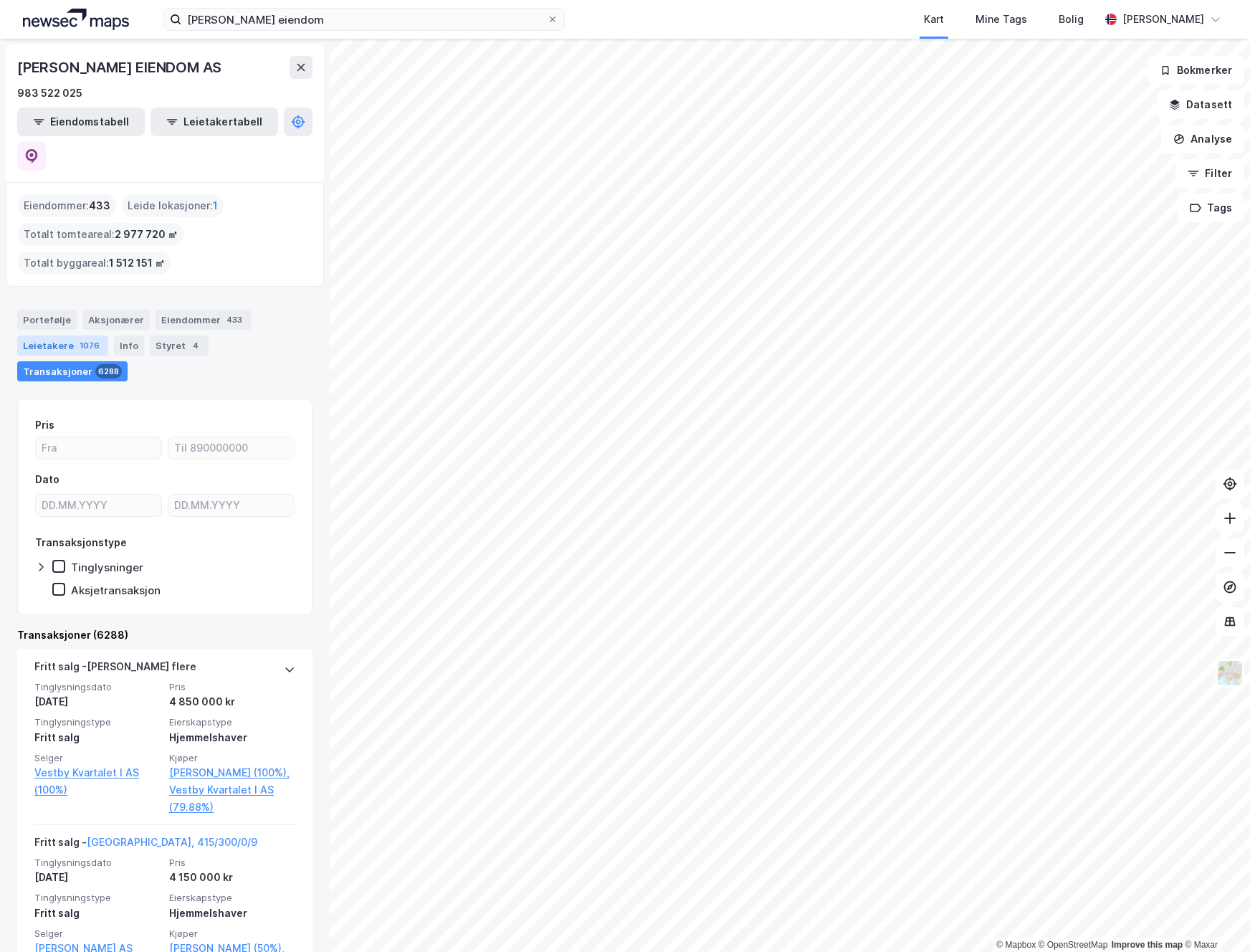
click at [55, 335] on div "Leietakere 1076" at bounding box center [63, 345] width 91 height 20
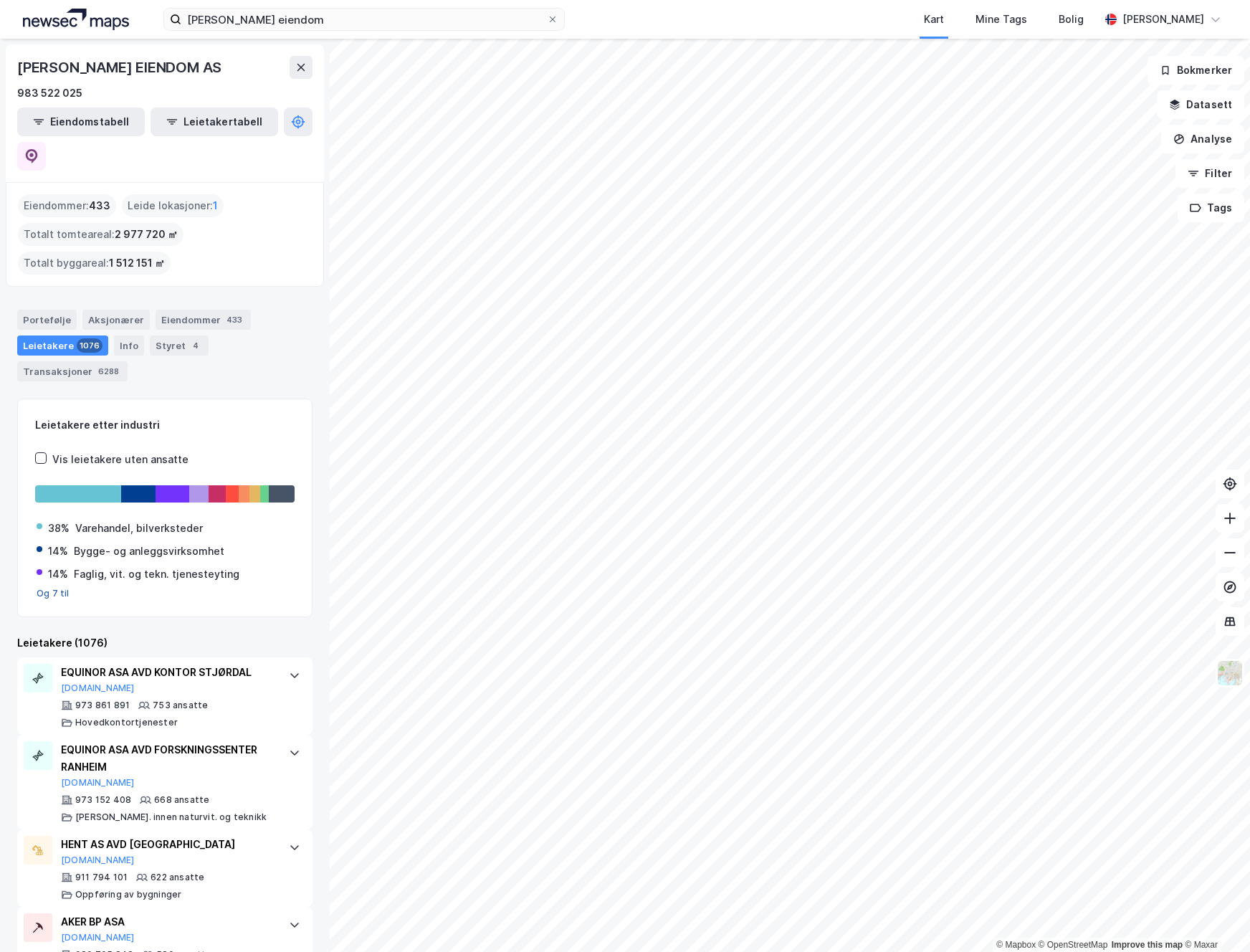
click at [57, 587] on button "Og 7 til" at bounding box center [53, 593] width 33 height 11
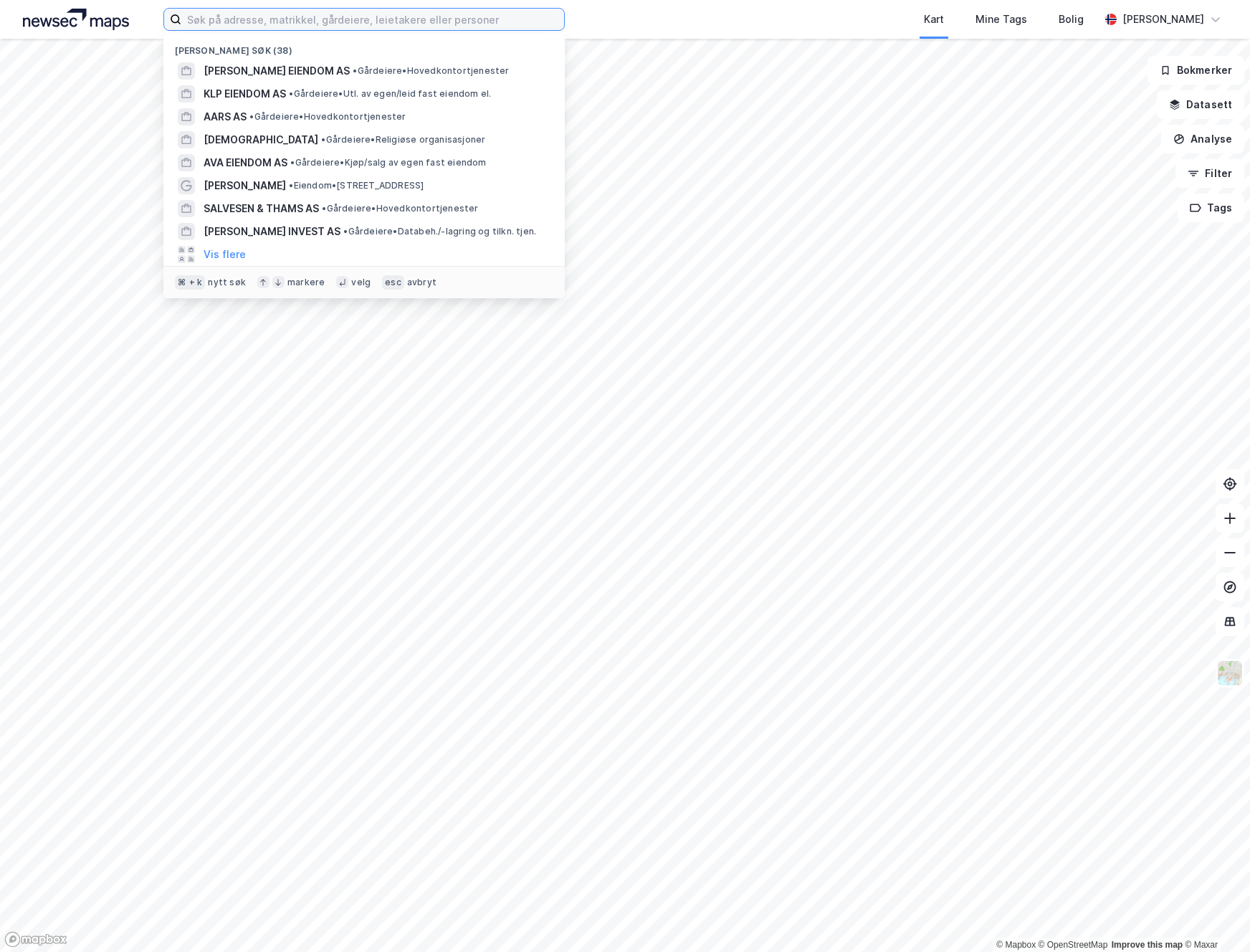
click at [276, 23] on input at bounding box center [373, 18] width 383 height 21
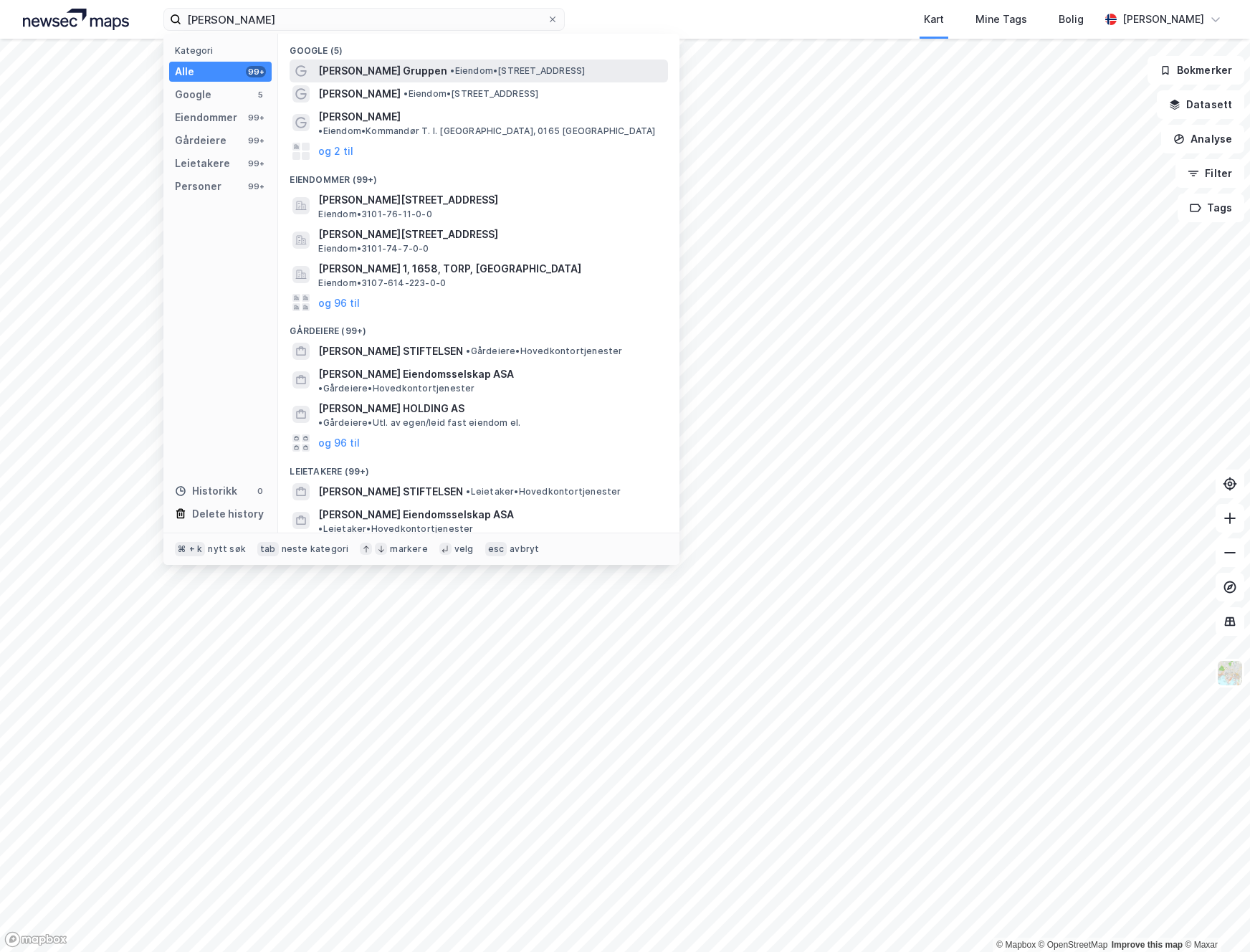
click at [374, 69] on span "[PERSON_NAME] Gruppen" at bounding box center [383, 71] width 129 height 17
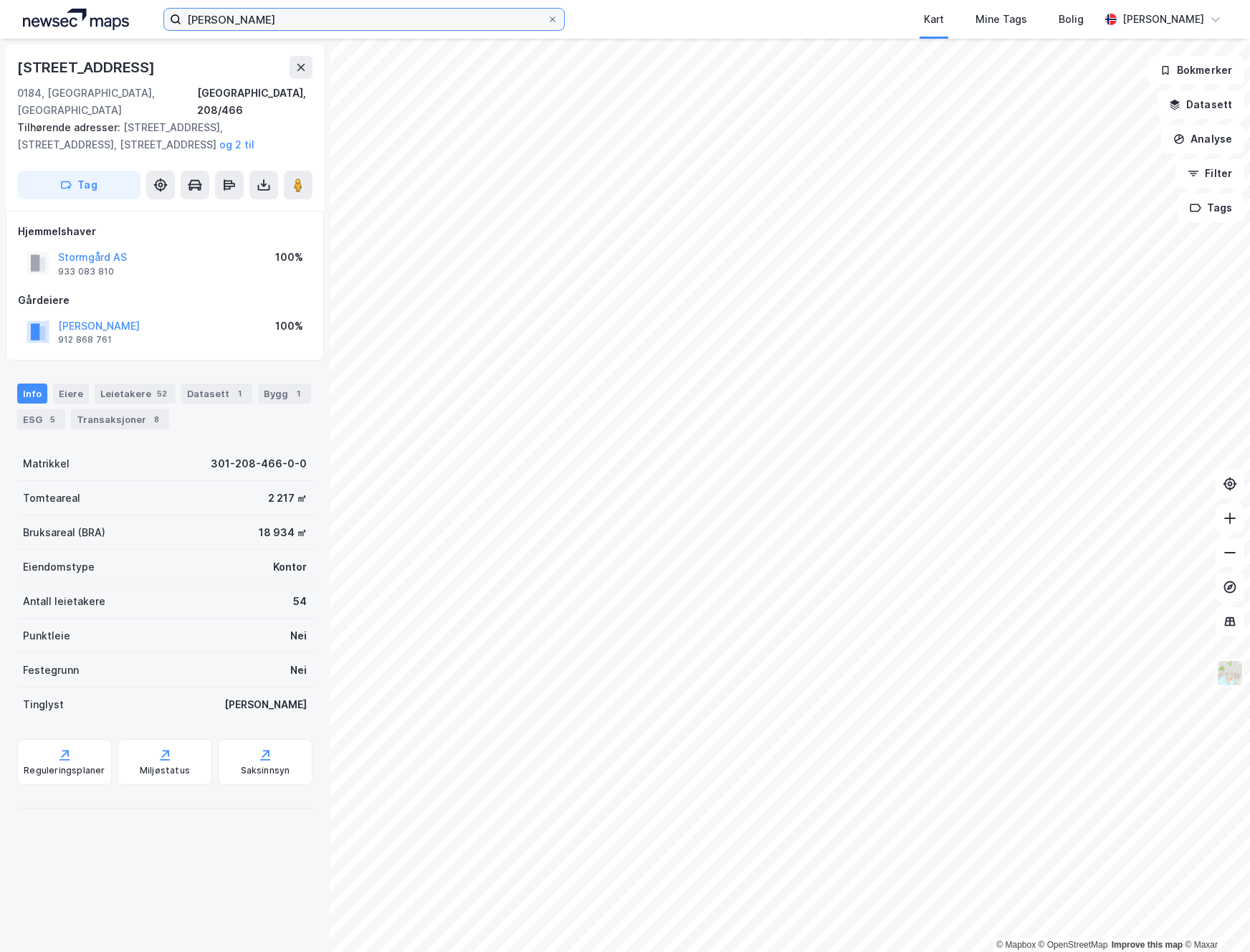
click at [278, 18] on input "[PERSON_NAME]" at bounding box center [364, 18] width 365 height 21
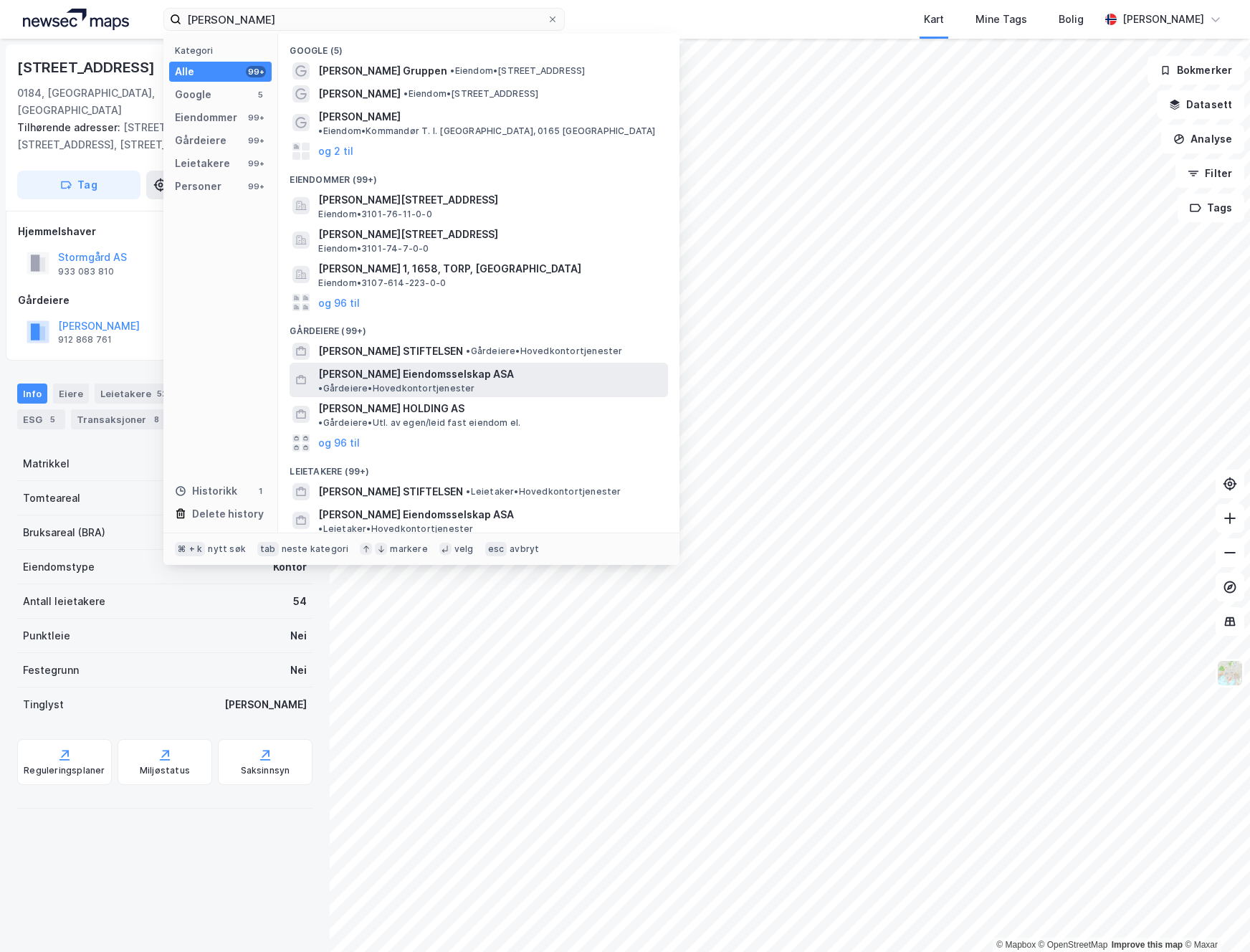
click at [391, 366] on span "[PERSON_NAME] Eiendomsselskap ASA" at bounding box center [416, 374] width 196 height 17
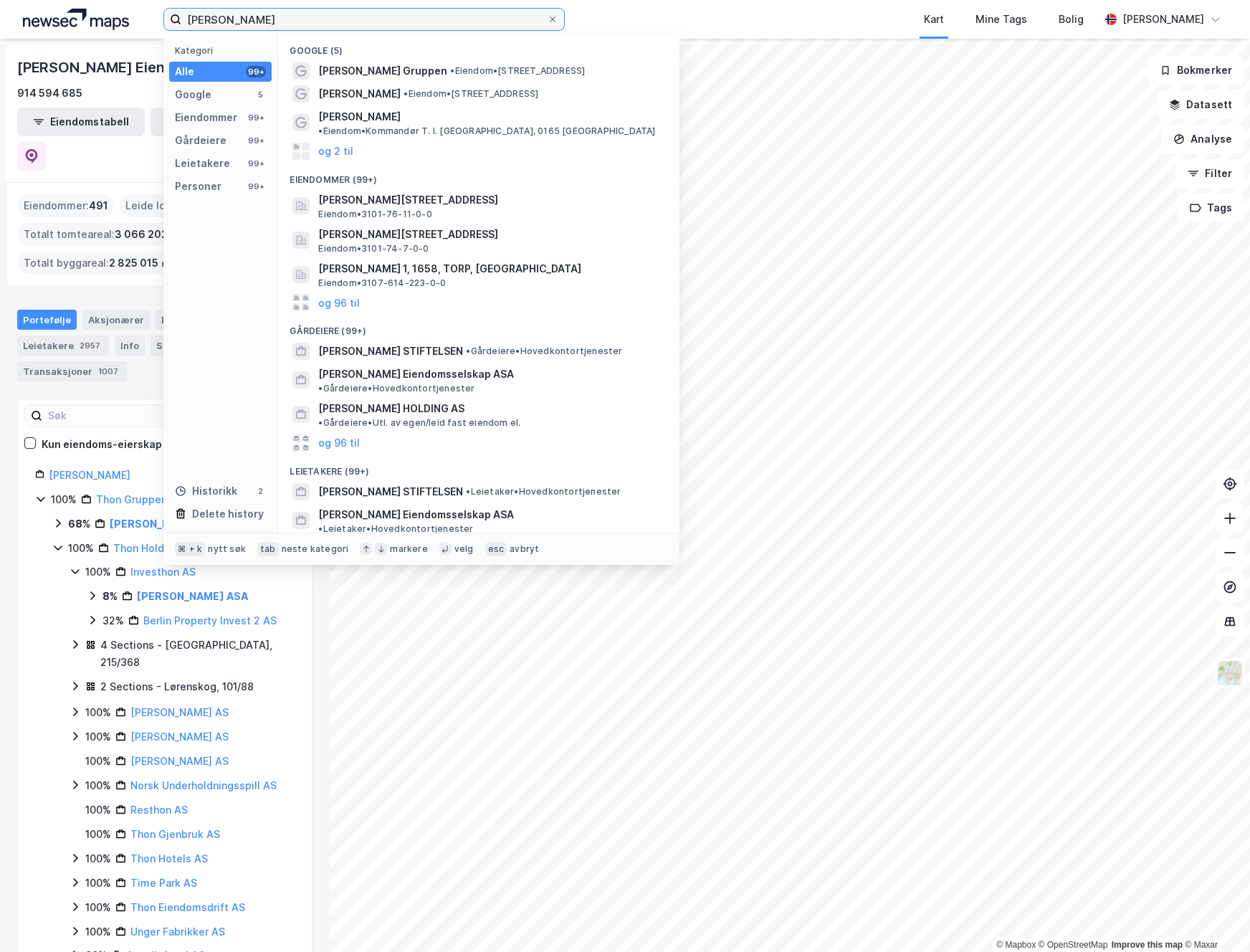
drag, startPoint x: 254, startPoint y: 17, endPoint x: 97, endPoint y: 18, distance: 157.0
click at [97, 18] on div "[PERSON_NAME] Kategori Alle 99+ Google 5 Eiendommer 99+ Gårdeiere 99+ Leietaker…" at bounding box center [625, 19] width 1250 height 39
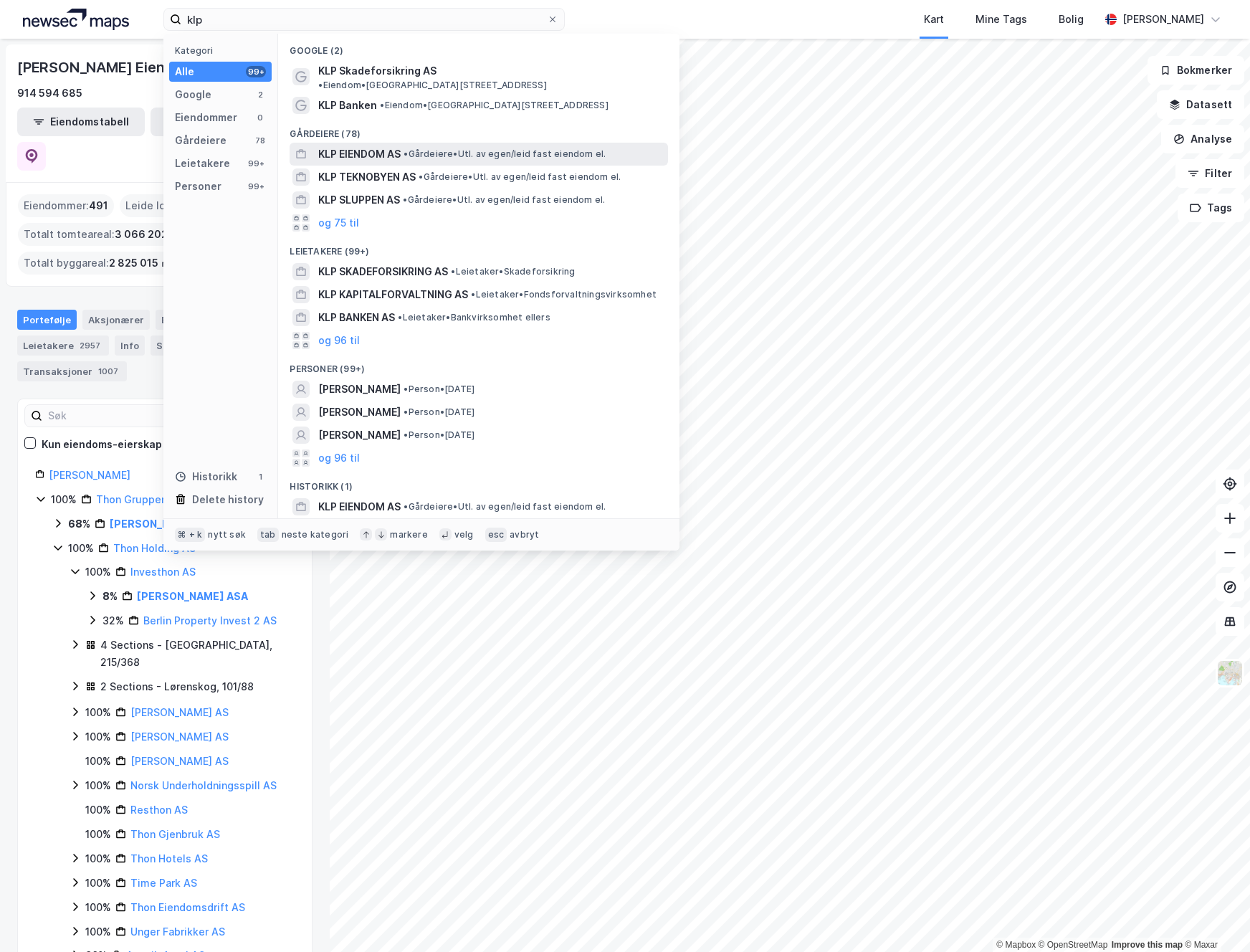
click at [330, 145] on span "KLP EIENDOM AS" at bounding box center [360, 154] width 83 height 17
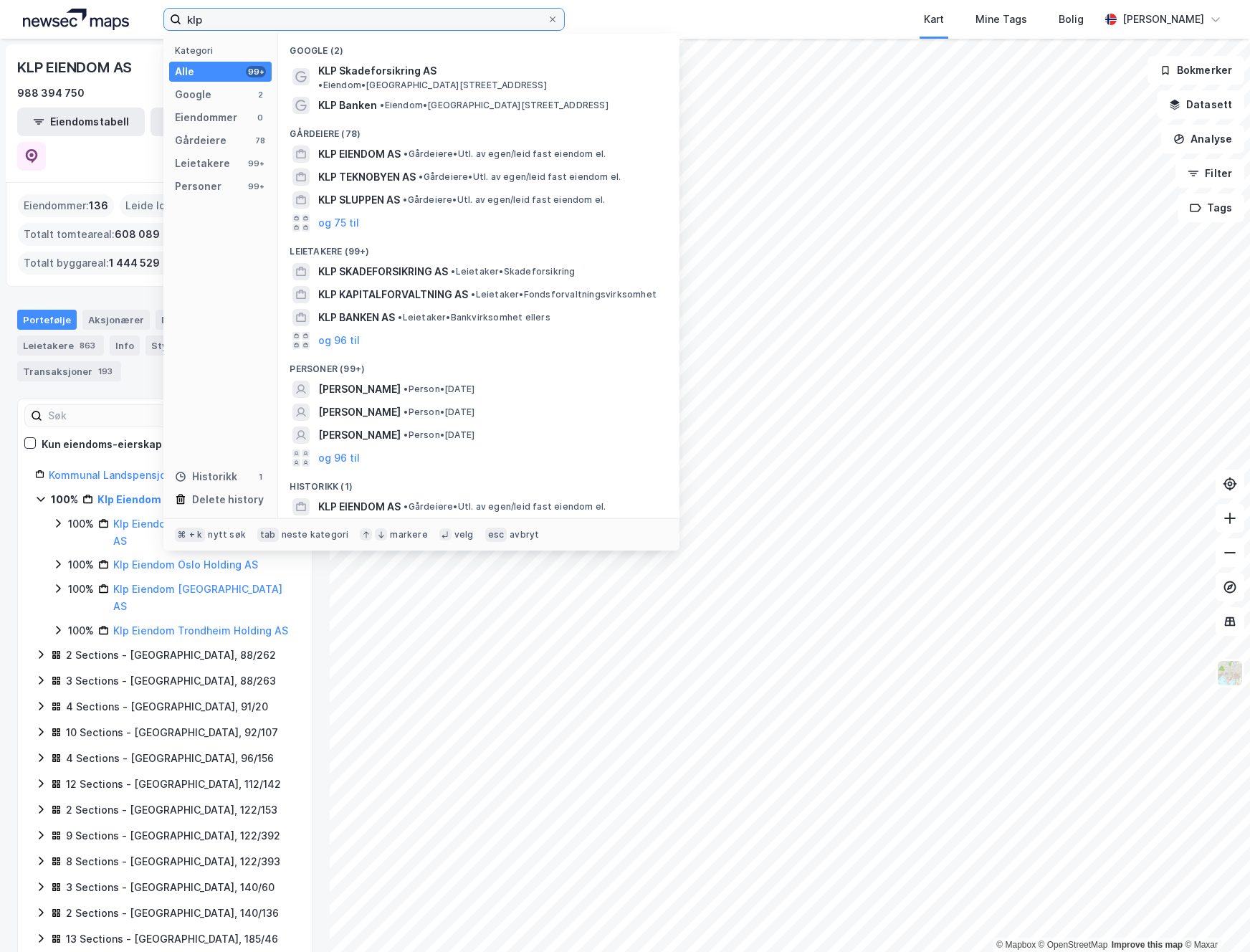
drag, startPoint x: 252, startPoint y: 17, endPoint x: 156, endPoint y: 12, distance: 96.1
click at [156, 12] on div "klp Kategori Alle 99+ Google 2 Eiendommer 0 Gårdeiere 78 Leietakere 99+ Persone…" at bounding box center [625, 19] width 1250 height 39
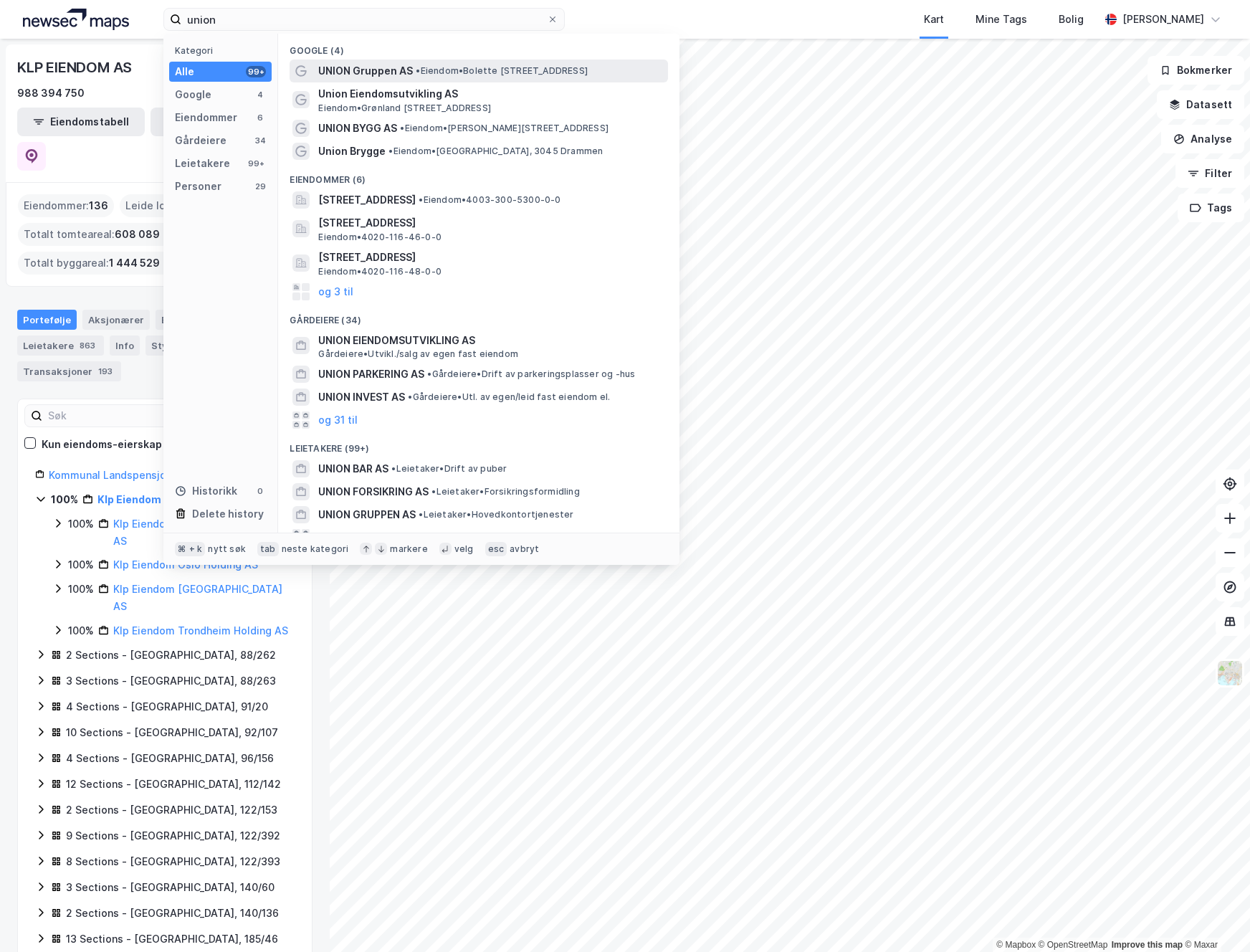
click at [353, 76] on span "UNION Gruppen AS" at bounding box center [365, 71] width 95 height 17
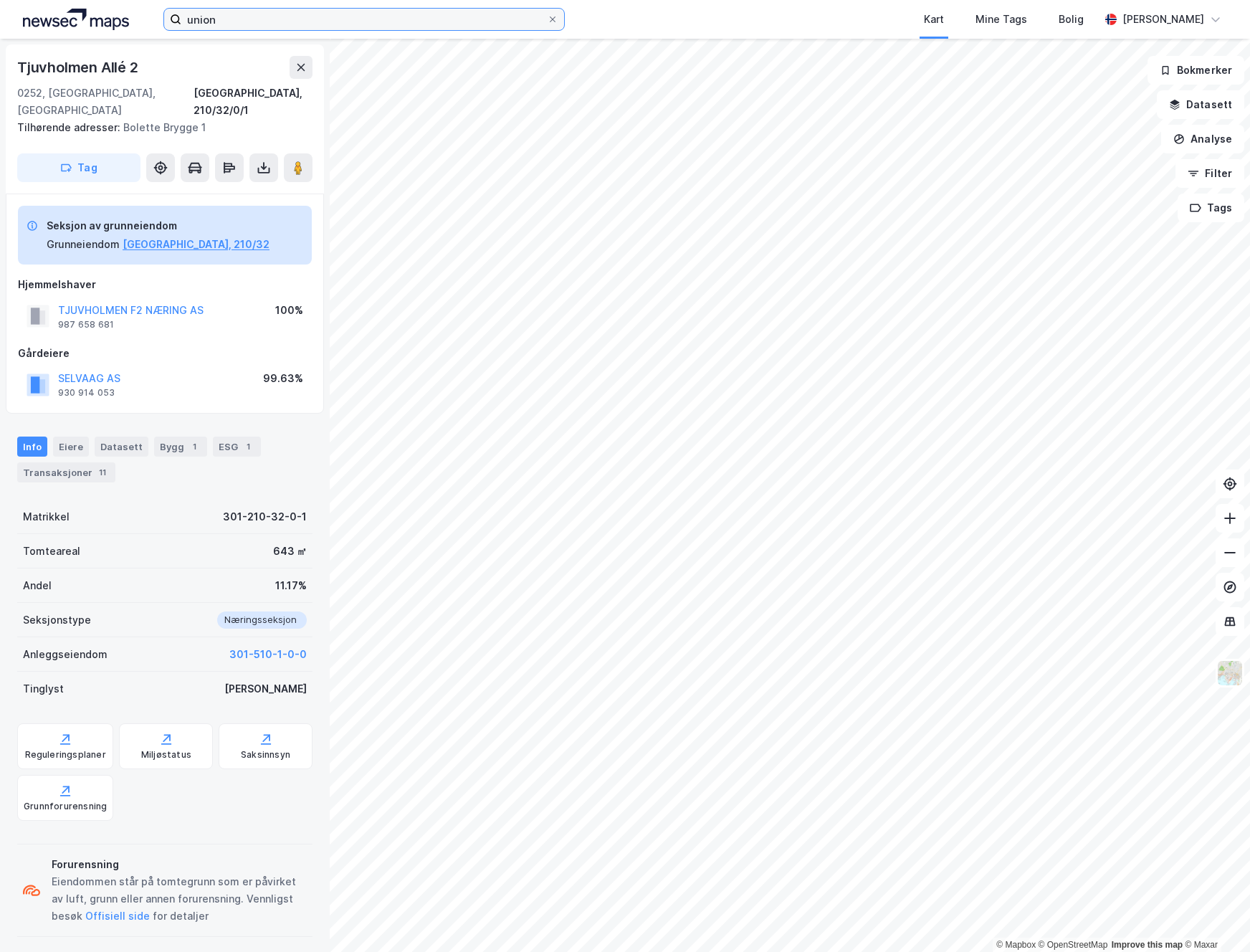
click at [236, 26] on input "union" at bounding box center [364, 18] width 365 height 21
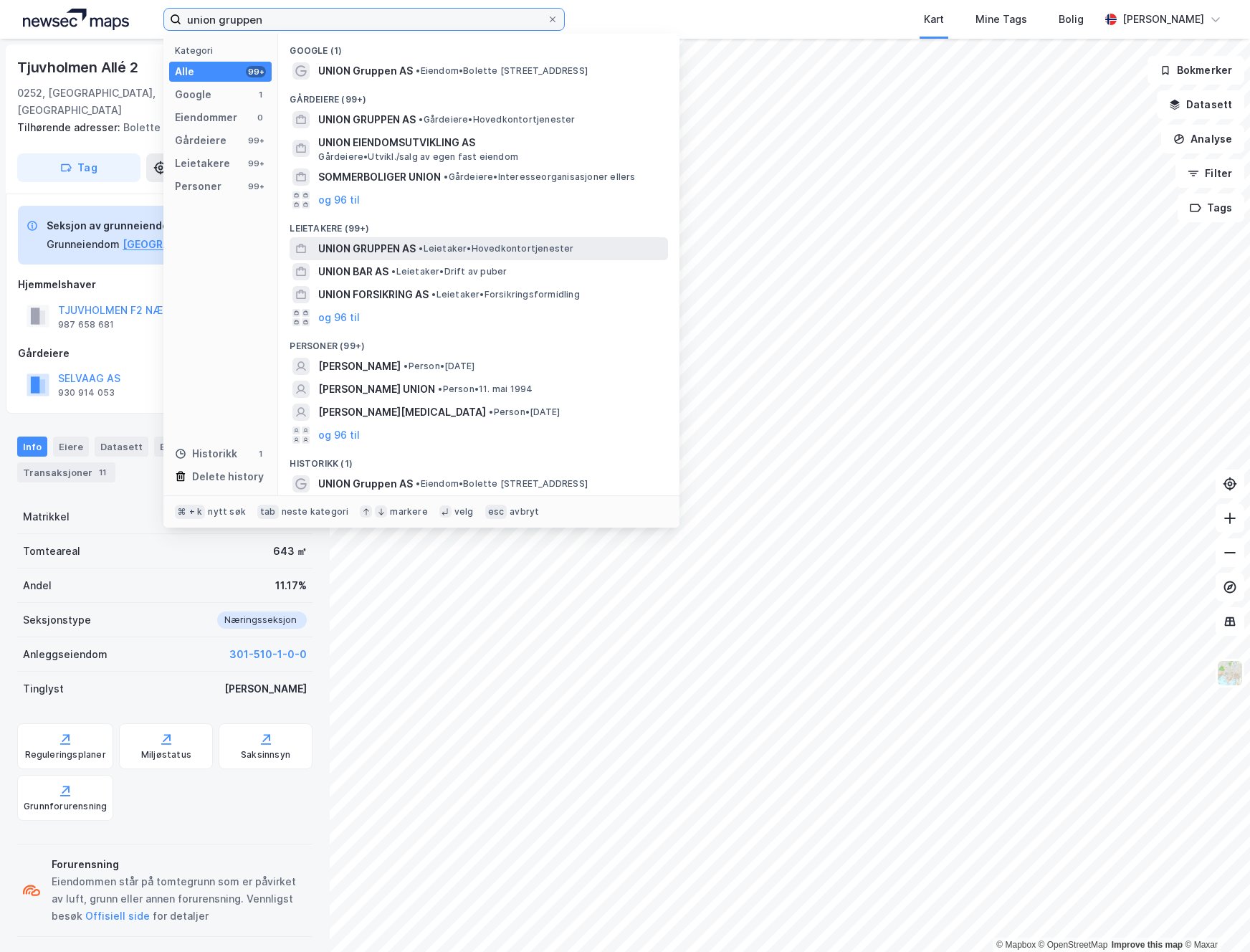
type input "union gruppen"
click at [391, 250] on span "UNION GRUPPEN AS" at bounding box center [367, 249] width 98 height 17
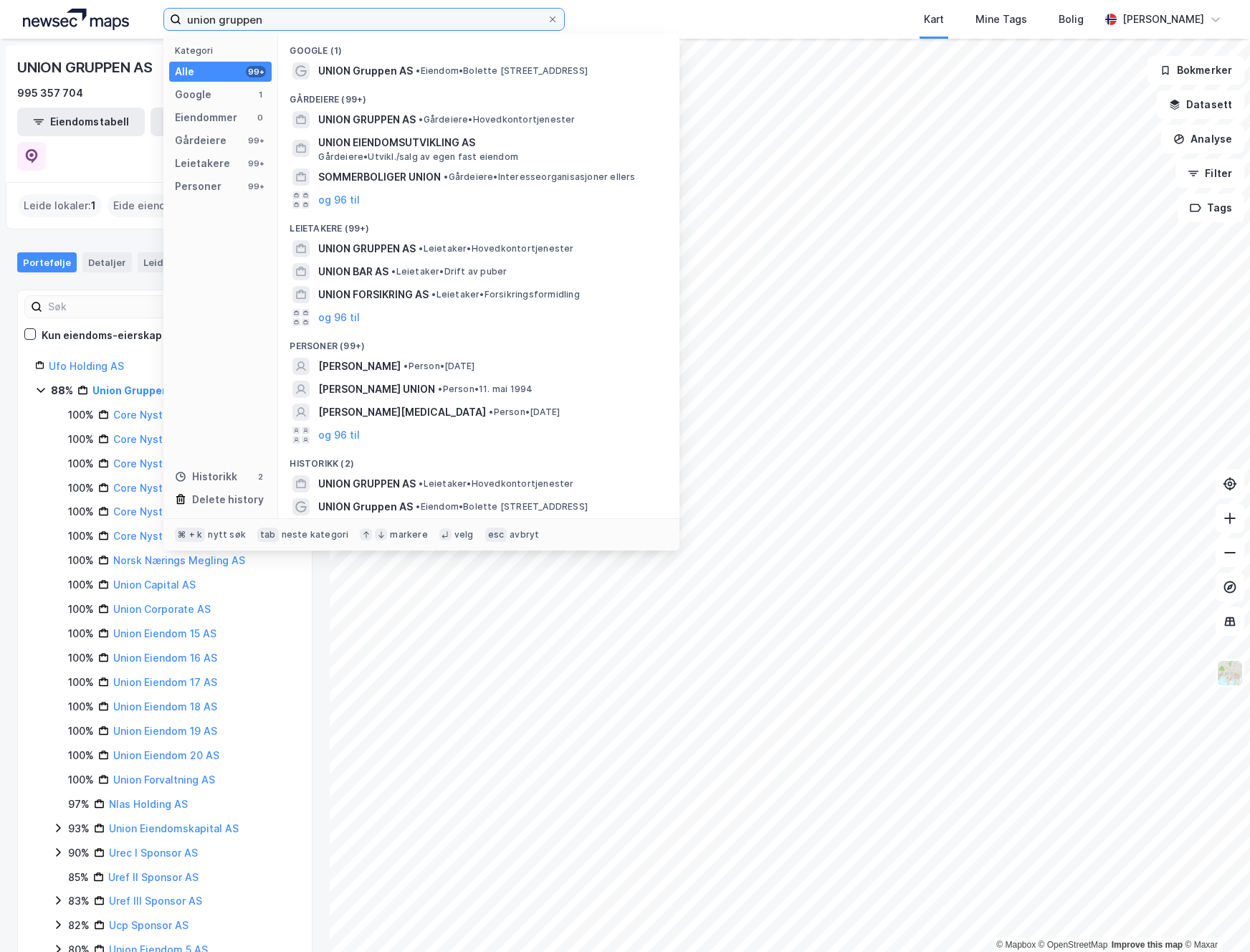
click at [297, 23] on input "union gruppen" at bounding box center [364, 18] width 365 height 21
